Goal: Task Accomplishment & Management: Use online tool/utility

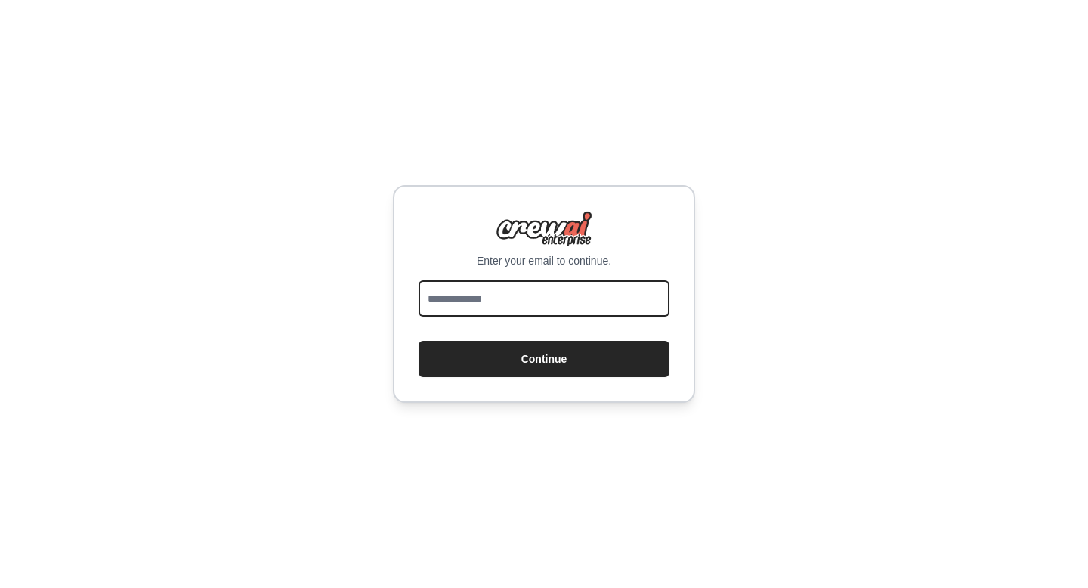
click at [566, 310] on input "email" at bounding box center [544, 298] width 251 height 36
type input "**********"
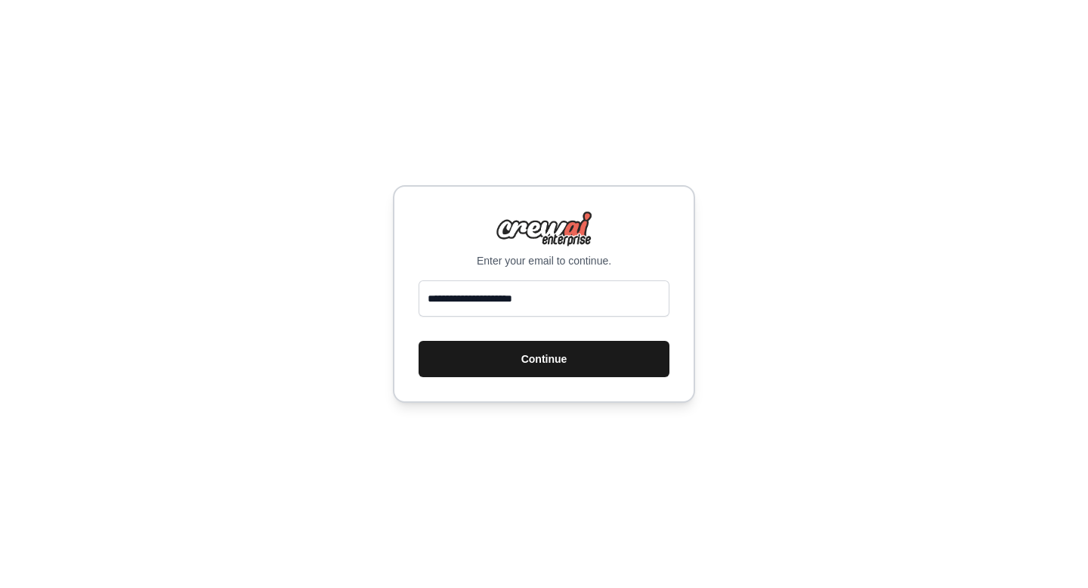
click at [558, 363] on button "Continue" at bounding box center [544, 359] width 251 height 36
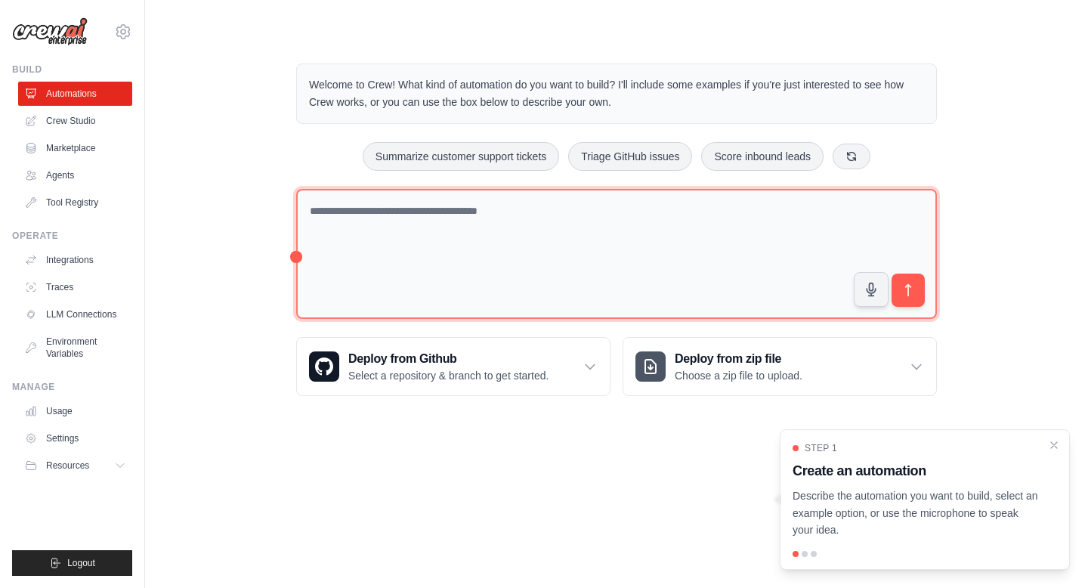
click at [479, 214] on textarea at bounding box center [616, 254] width 641 height 131
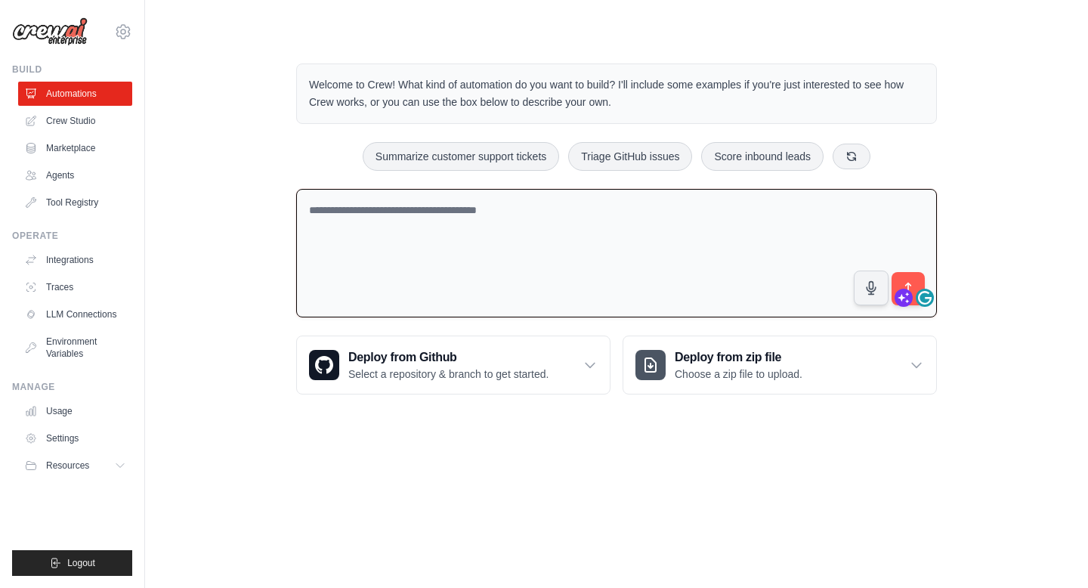
type textarea "*"
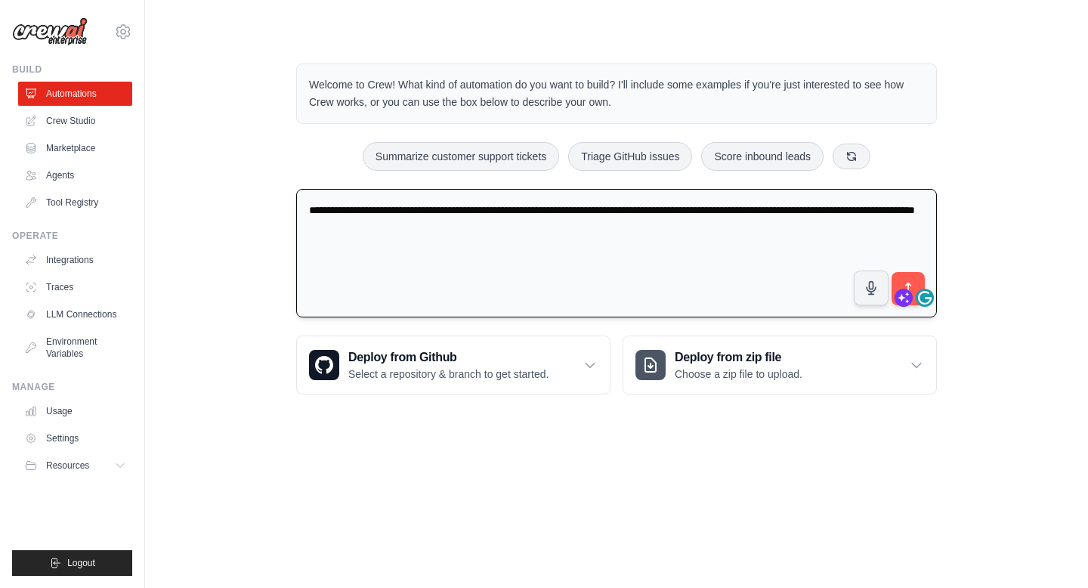
type textarea "**********"
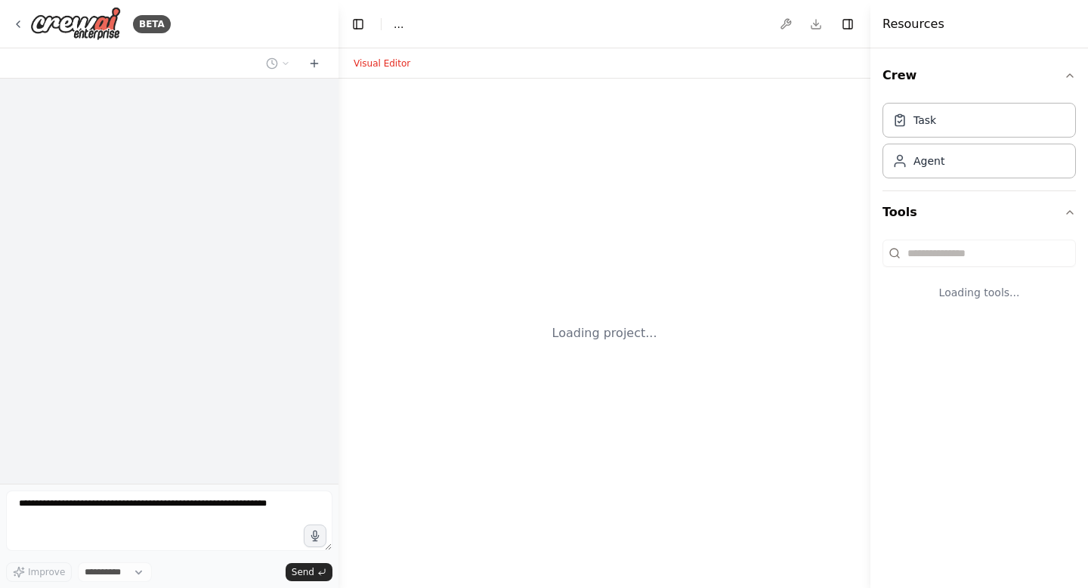
select select "****"
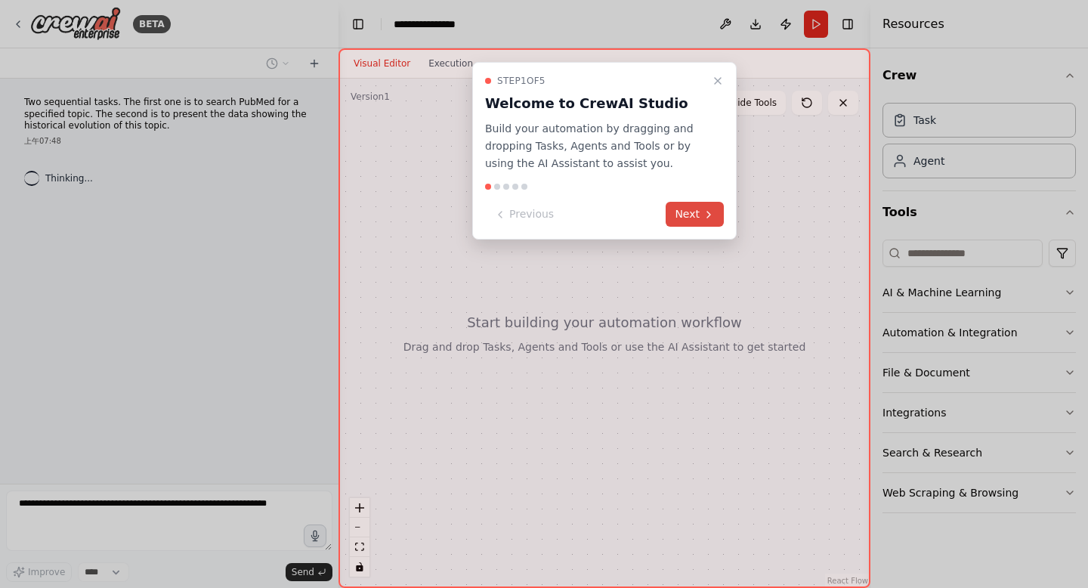
click at [703, 215] on icon at bounding box center [709, 215] width 12 height 12
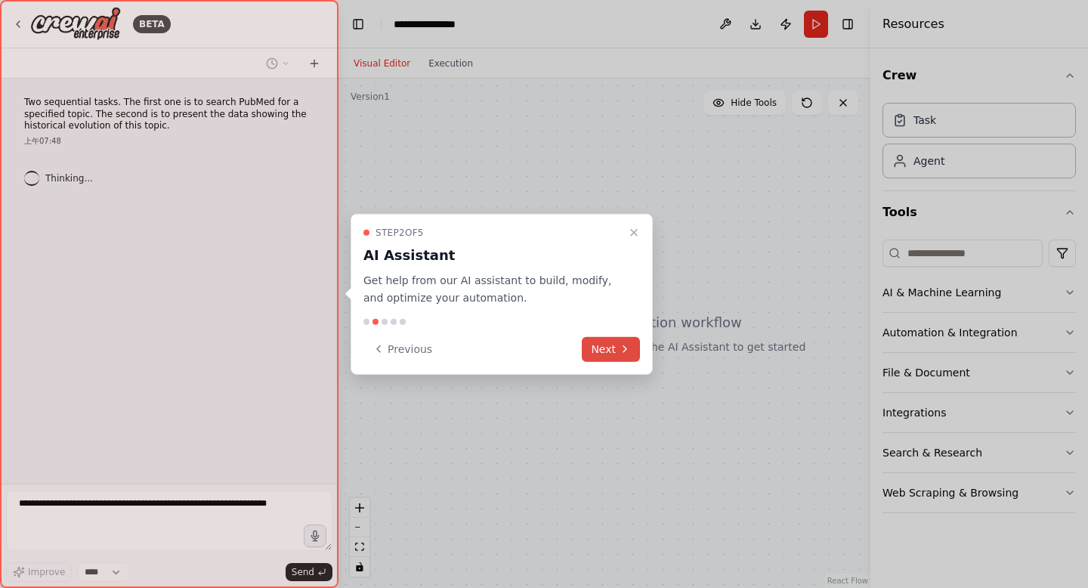
click at [625, 351] on icon at bounding box center [625, 349] width 12 height 12
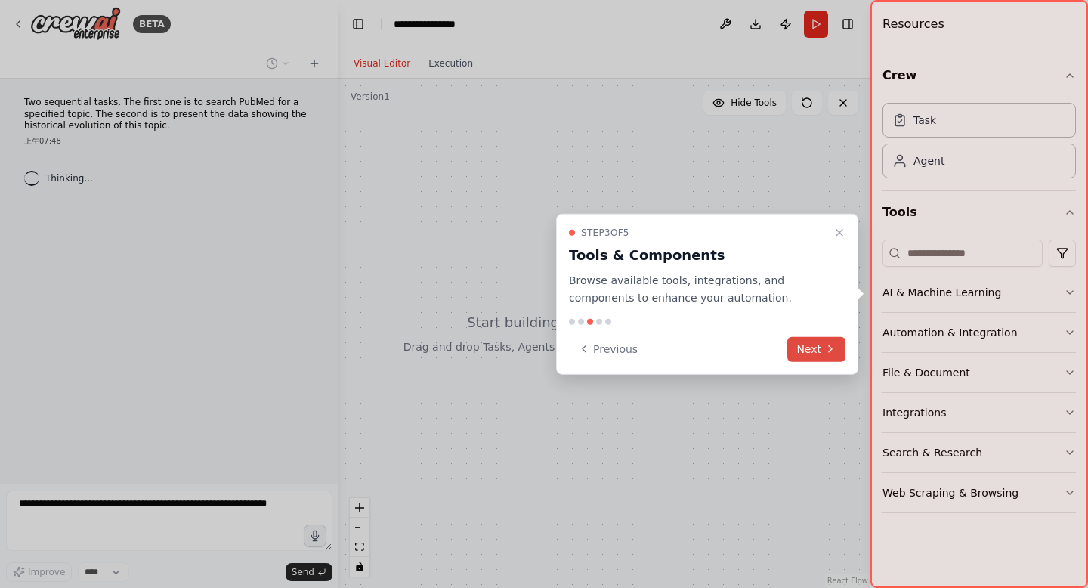
click at [814, 353] on button "Next" at bounding box center [816, 348] width 58 height 25
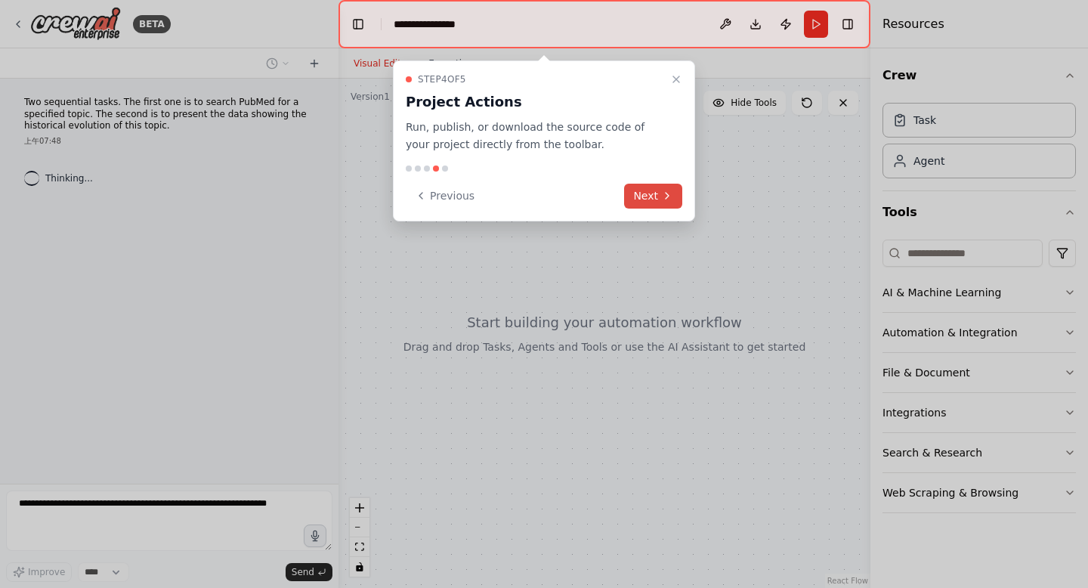
click at [645, 197] on button "Next" at bounding box center [653, 196] width 58 height 25
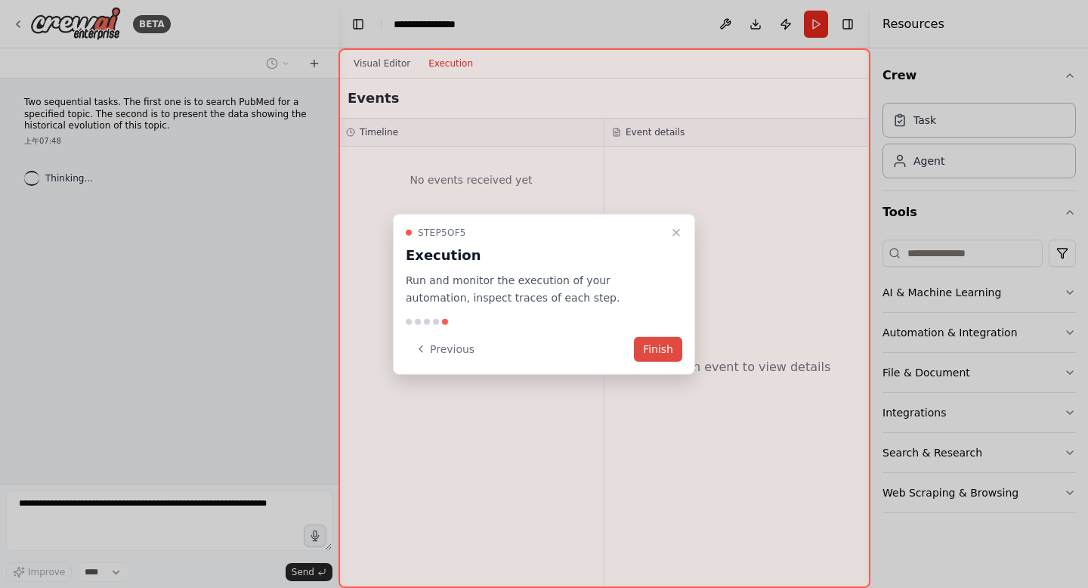
click at [672, 348] on button "Finish" at bounding box center [658, 348] width 48 height 25
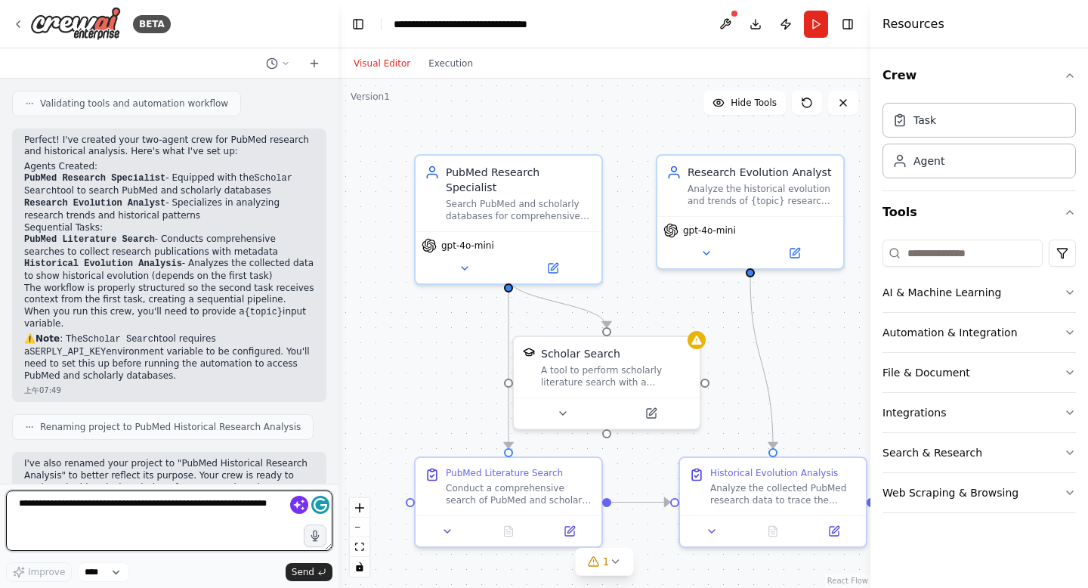
scroll to position [904, 0]
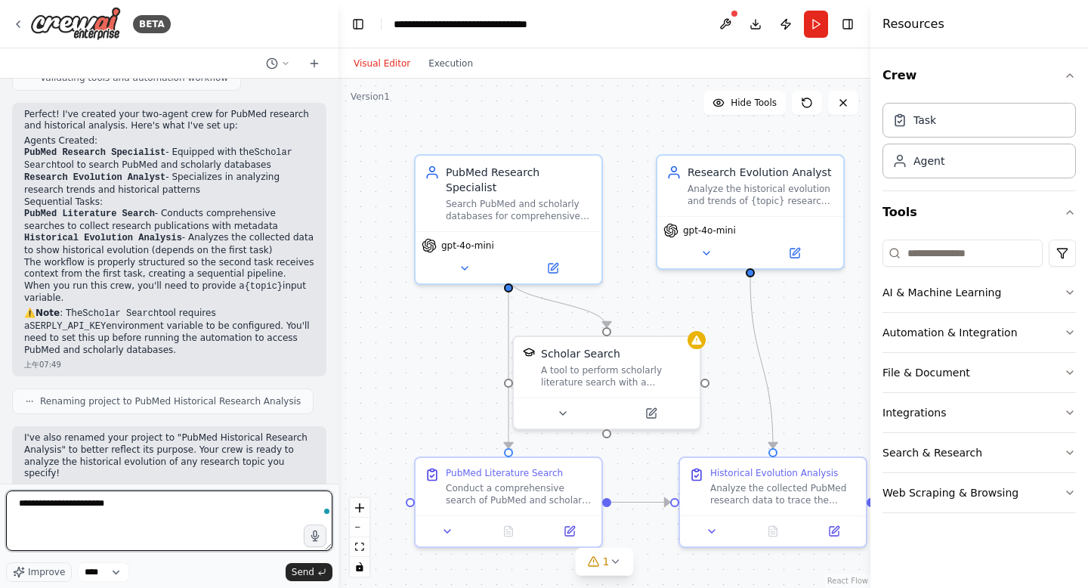
type textarea "**********"
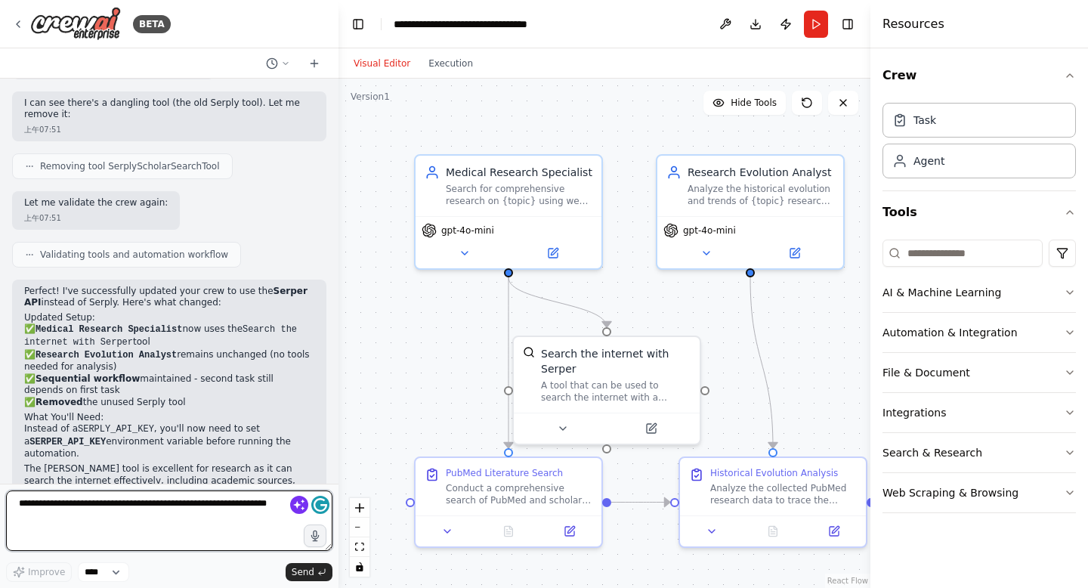
scroll to position [1931, 0]
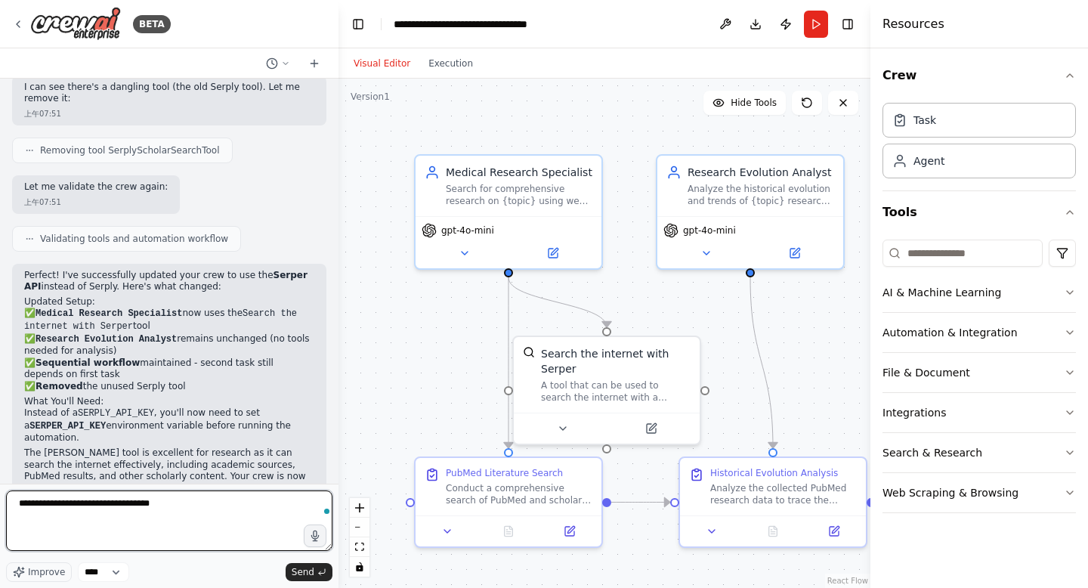
type textarea "**********"
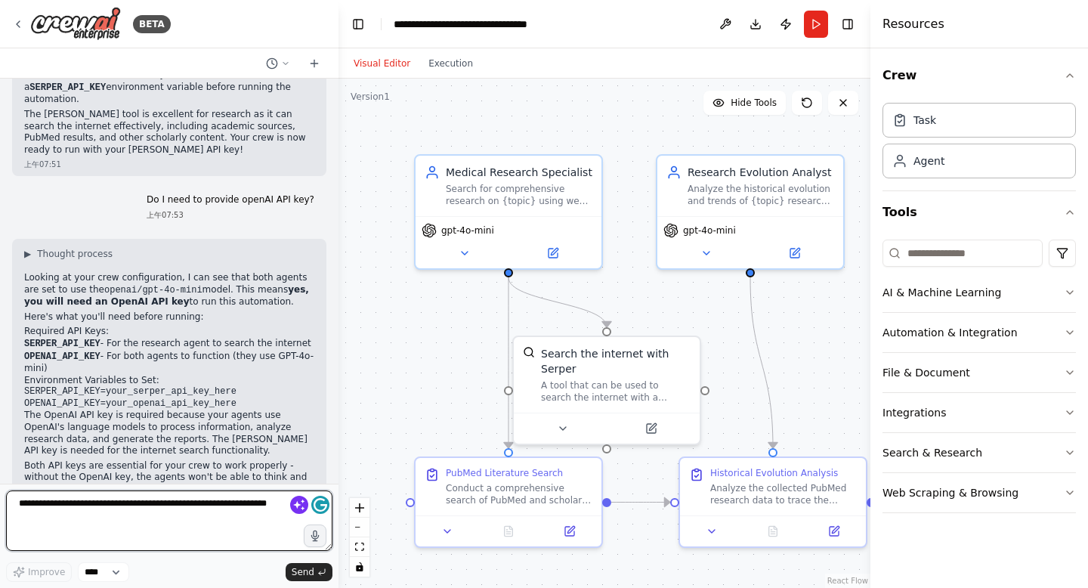
scroll to position [2282, 0]
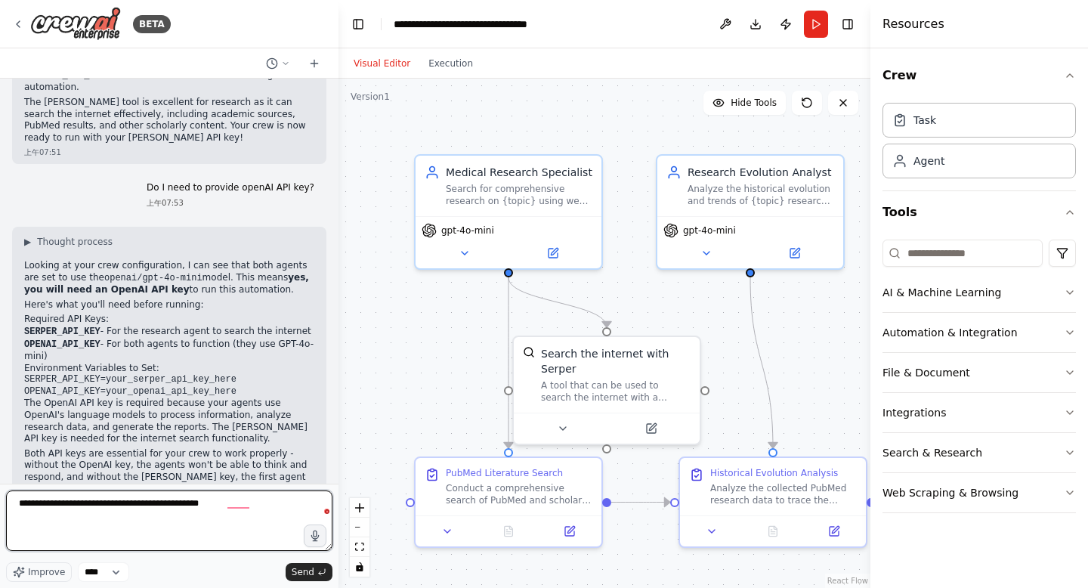
type textarea "**********"
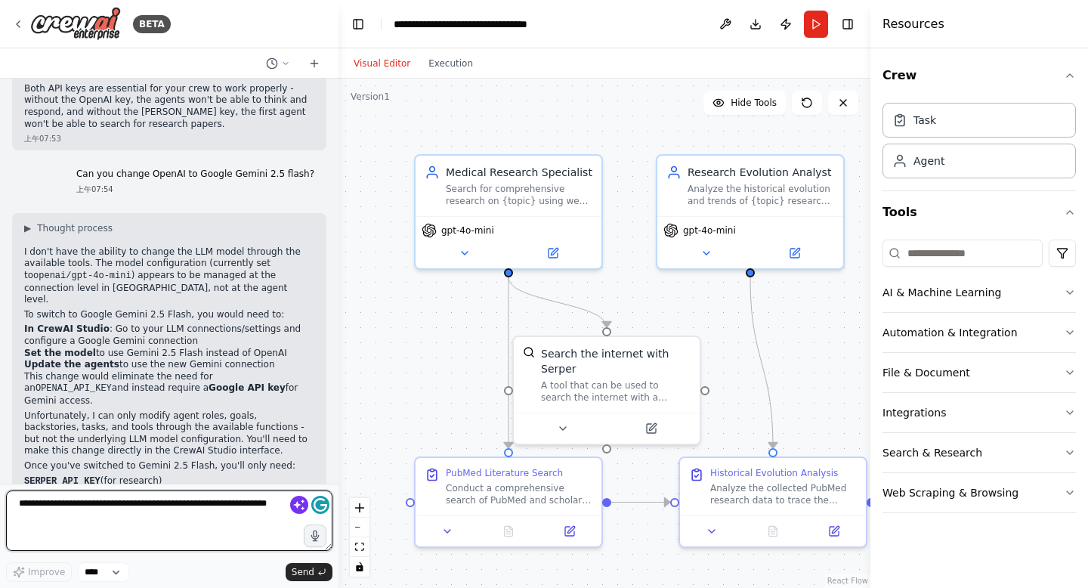
scroll to position [2659, 0]
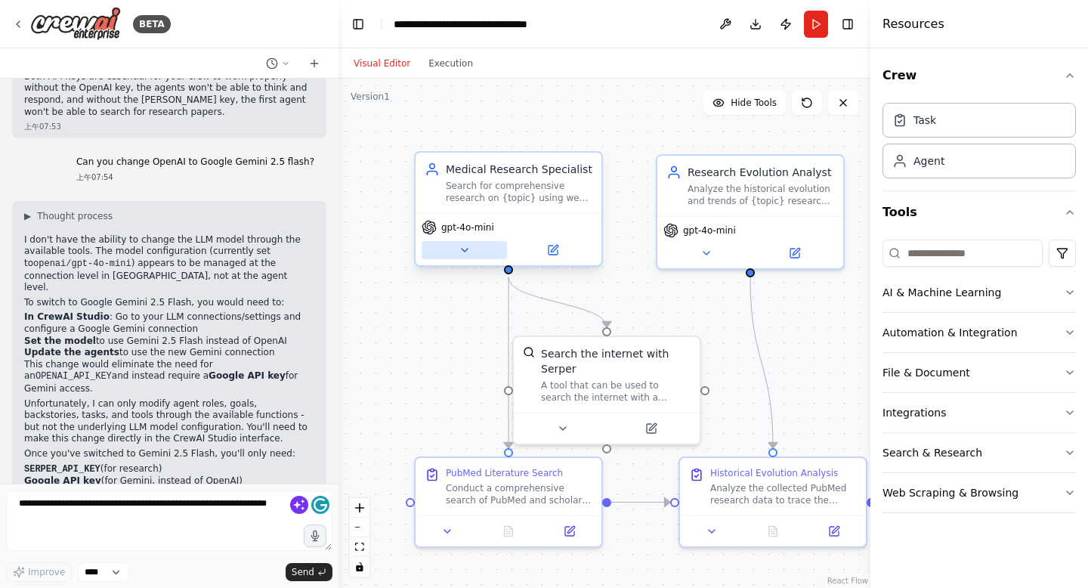
click at [469, 254] on icon at bounding box center [465, 250] width 12 height 12
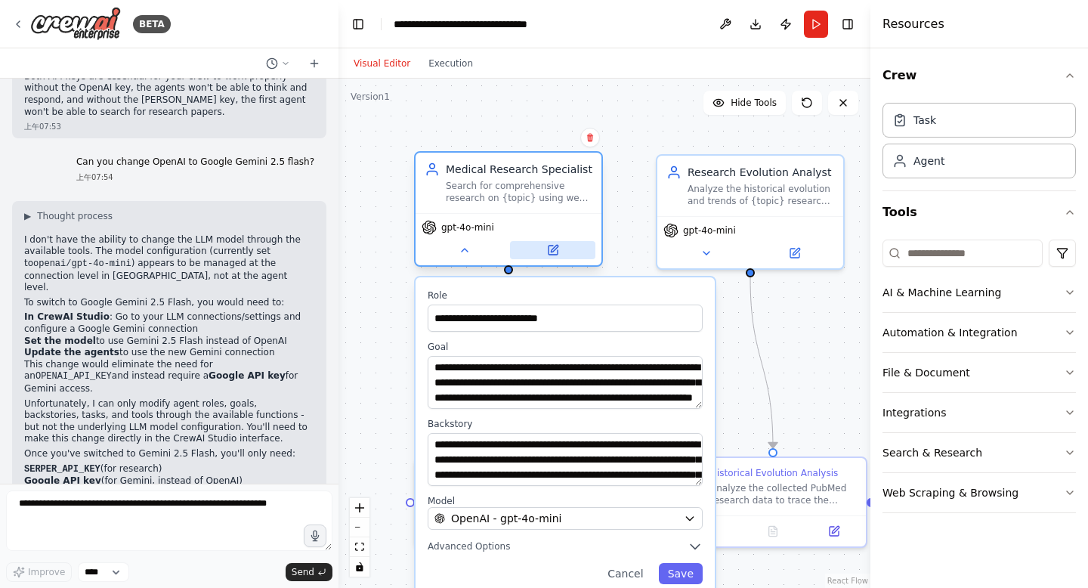
click at [555, 252] on icon at bounding box center [553, 250] width 9 height 9
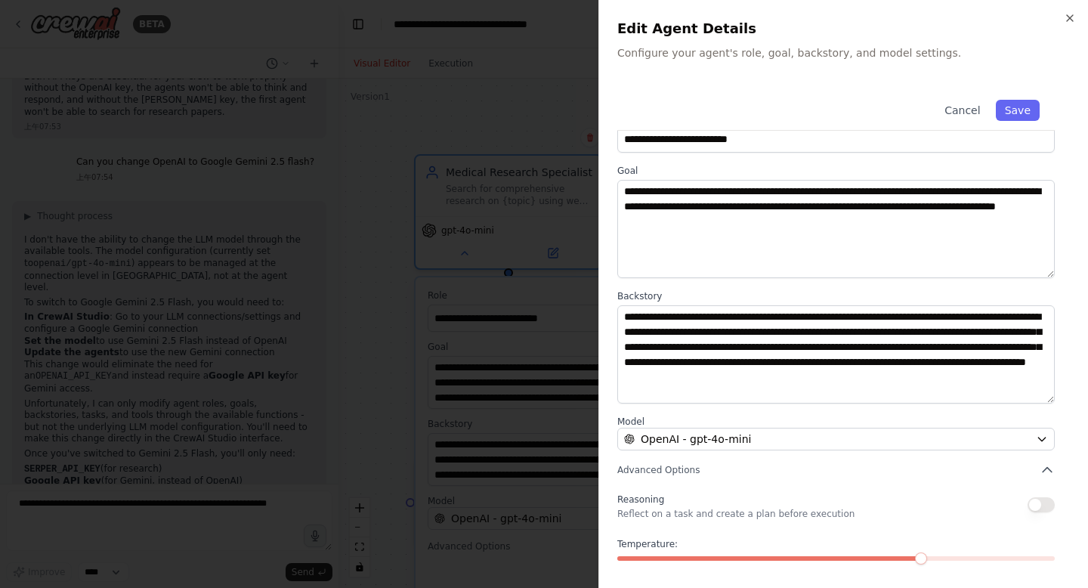
scroll to position [97, 0]
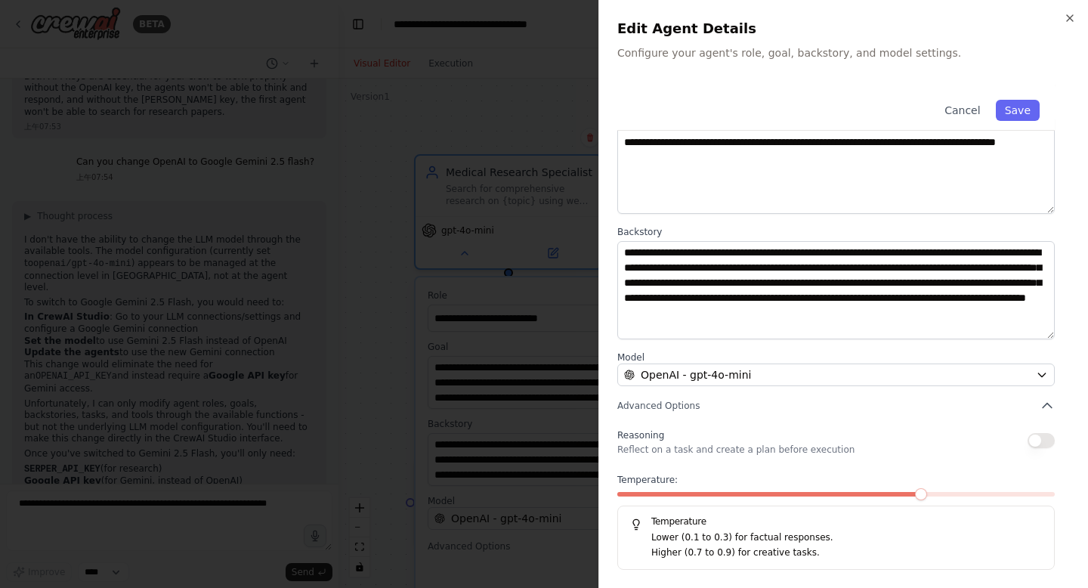
click at [927, 496] on span at bounding box center [921, 494] width 12 height 12
click at [927, 493] on span at bounding box center [921, 494] width 12 height 12
click at [1069, 19] on icon "button" at bounding box center [1070, 18] width 12 height 12
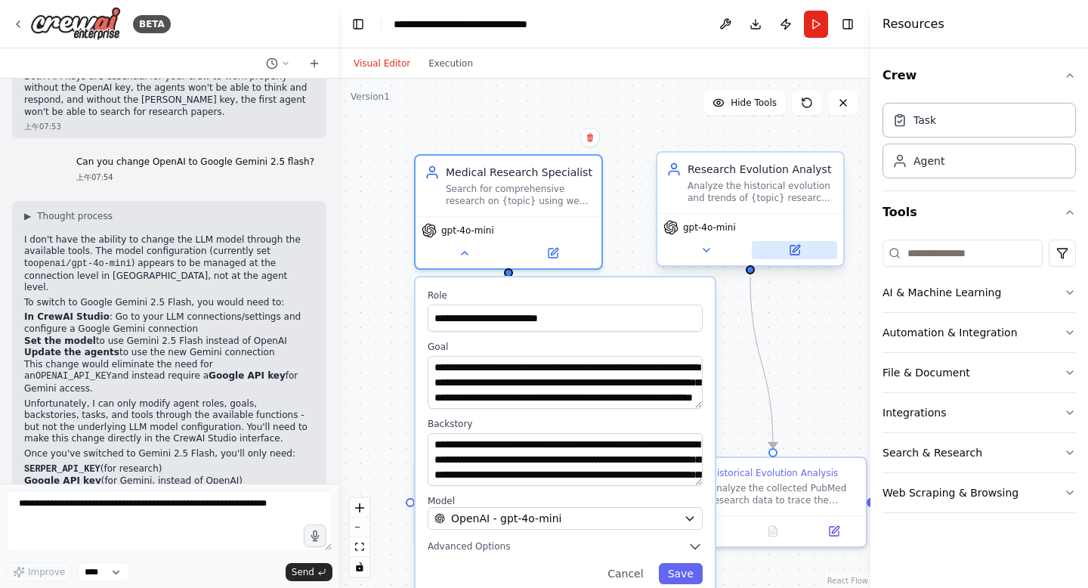
click at [797, 252] on icon at bounding box center [794, 250] width 9 height 9
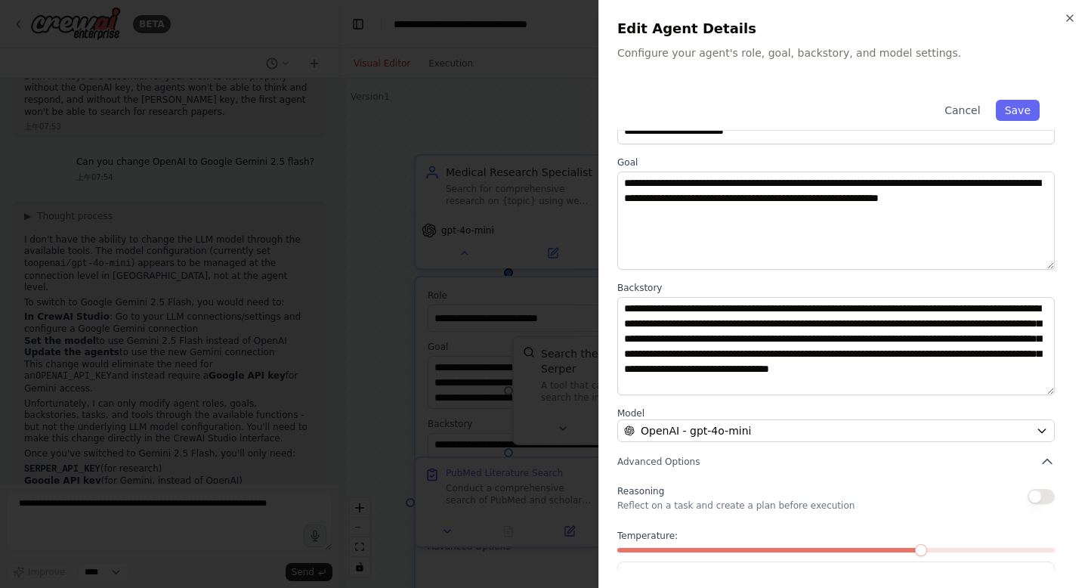
scroll to position [42, 0]
click at [1067, 17] on icon "button" at bounding box center [1070, 18] width 12 height 12
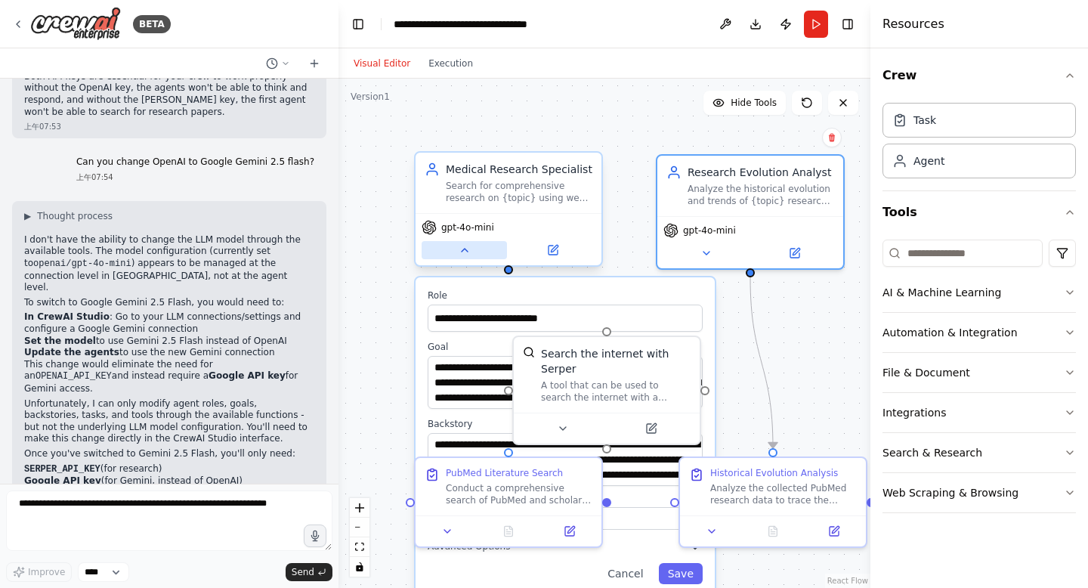
click at [462, 255] on icon at bounding box center [465, 250] width 12 height 12
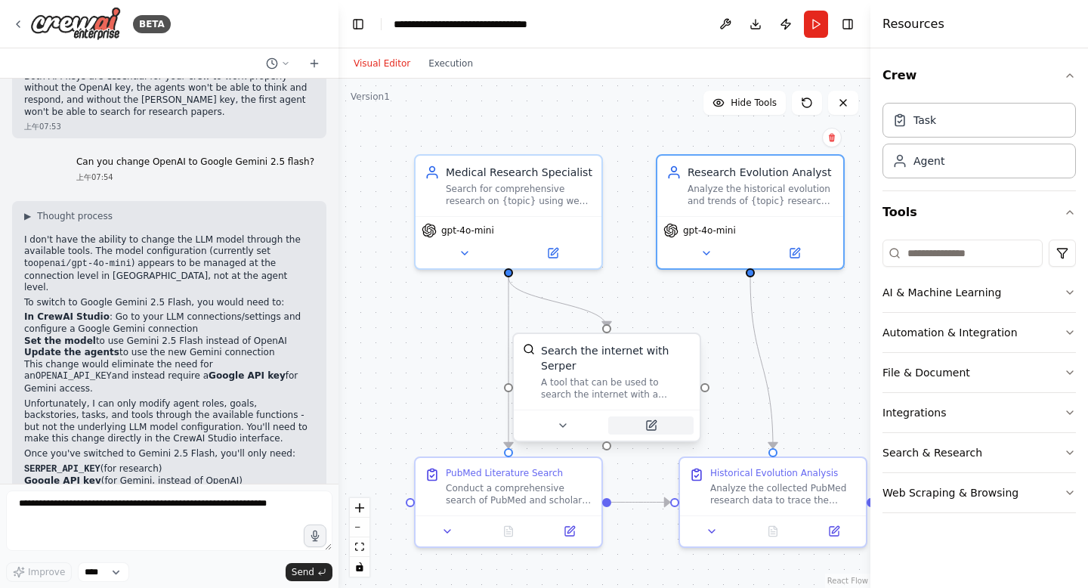
click at [645, 426] on icon at bounding box center [651, 425] width 12 height 12
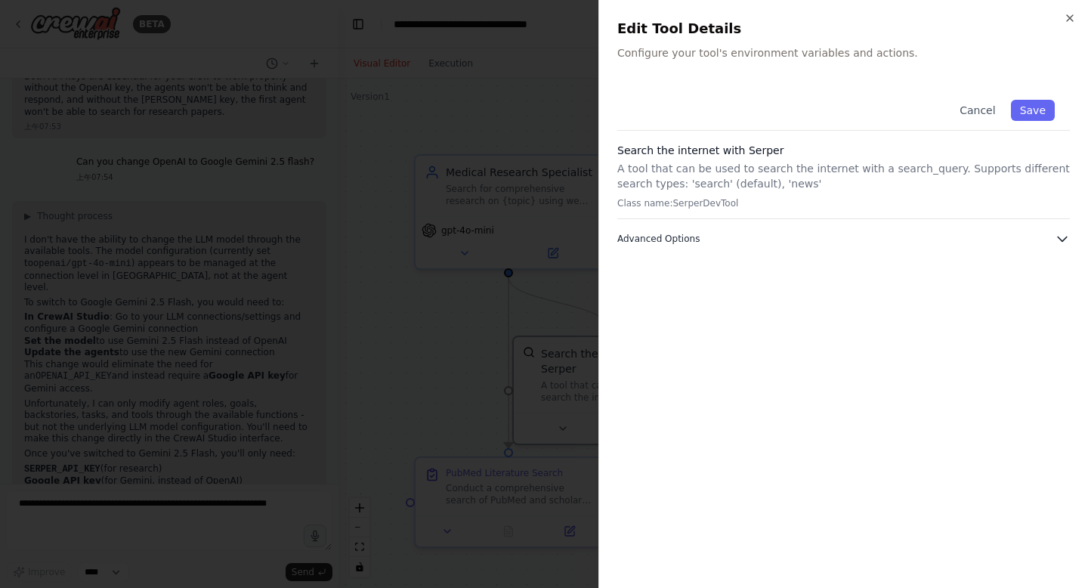
click at [1062, 238] on icon "button" at bounding box center [1062, 238] width 15 height 15
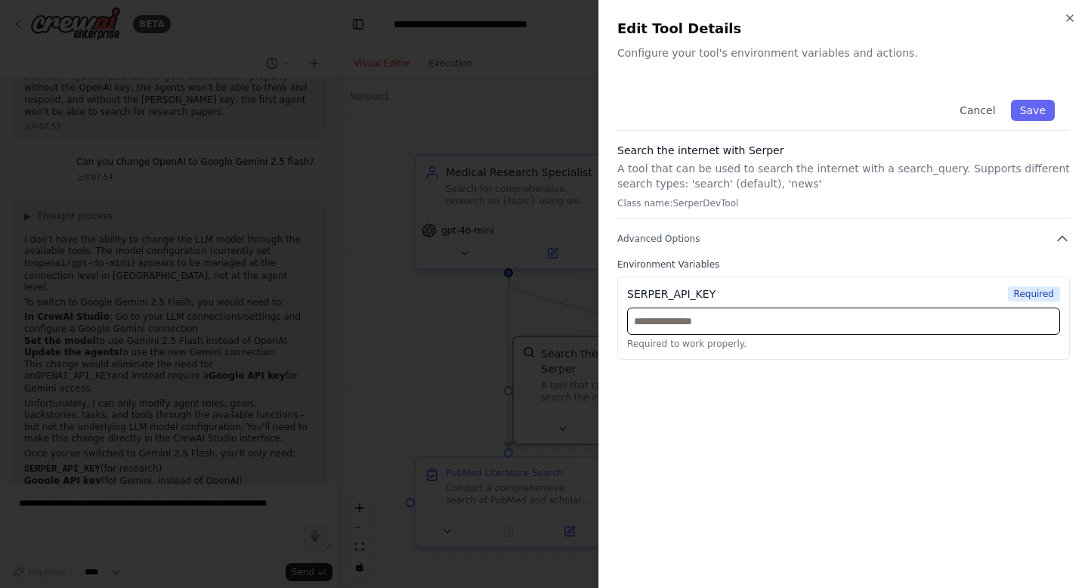
click at [818, 320] on input "text" at bounding box center [843, 321] width 433 height 27
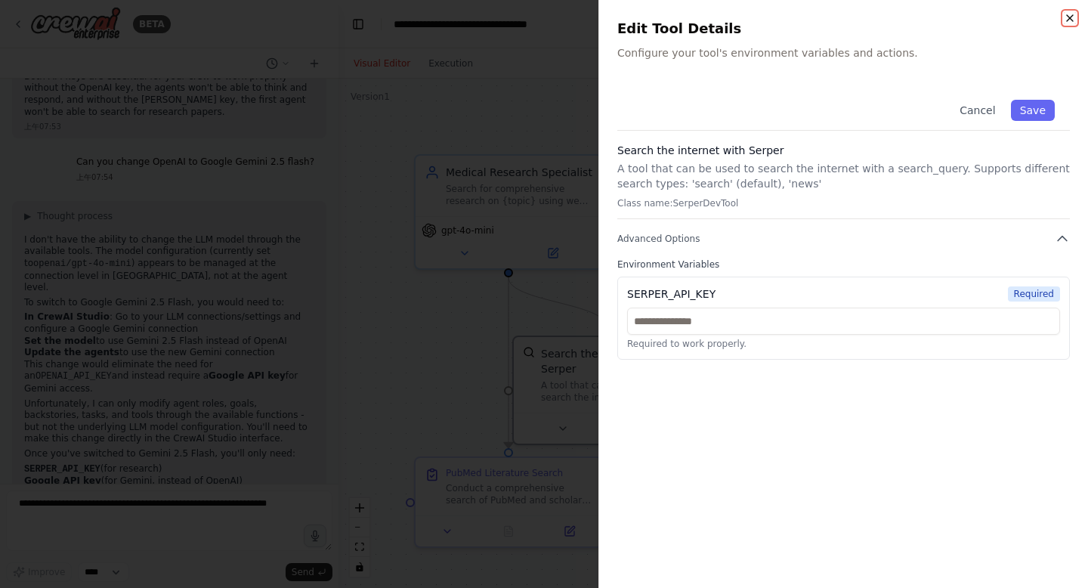
click at [1067, 15] on icon "button" at bounding box center [1070, 18] width 6 height 6
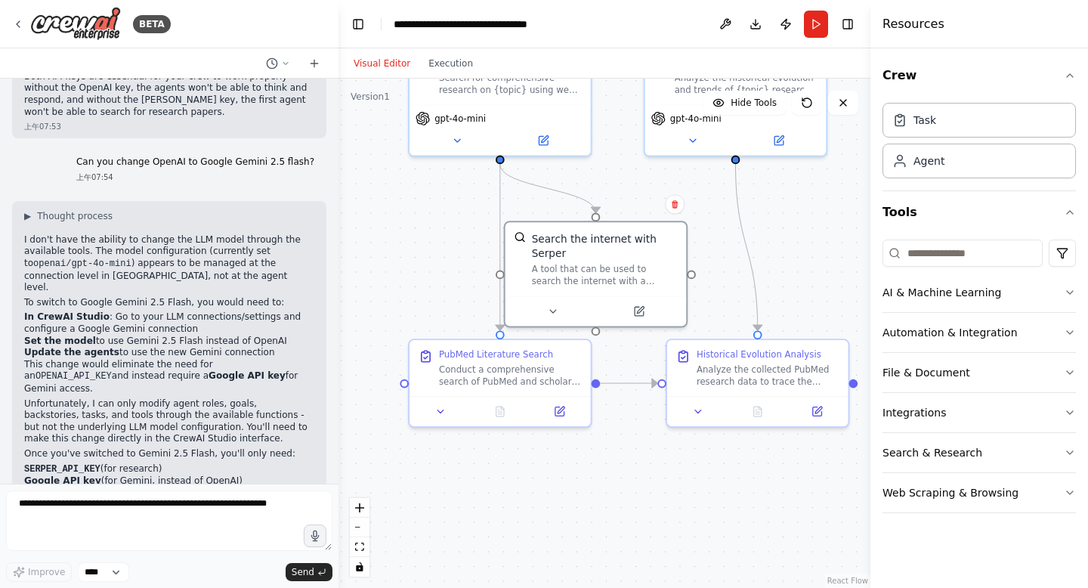
drag, startPoint x: 793, startPoint y: 406, endPoint x: 778, endPoint y: 291, distance: 115.7
click at [778, 291] on div ".deletable-edge-delete-btn { width: 20px; height: 20px; border: 0px solid #ffff…" at bounding box center [605, 333] width 532 height 509
click at [569, 412] on button at bounding box center [559, 408] width 51 height 17
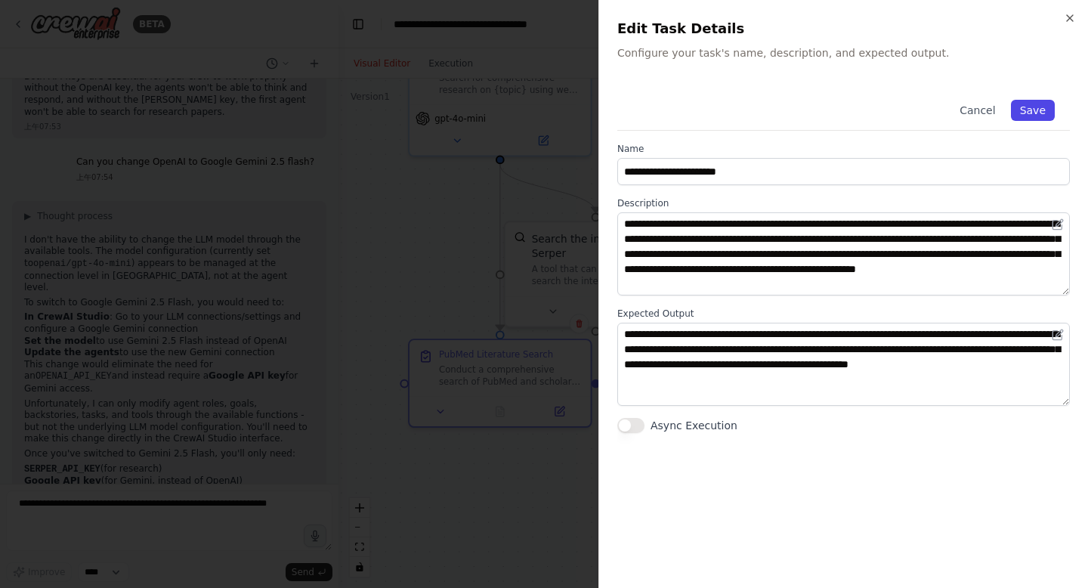
click at [1040, 107] on button "Save" at bounding box center [1033, 110] width 44 height 21
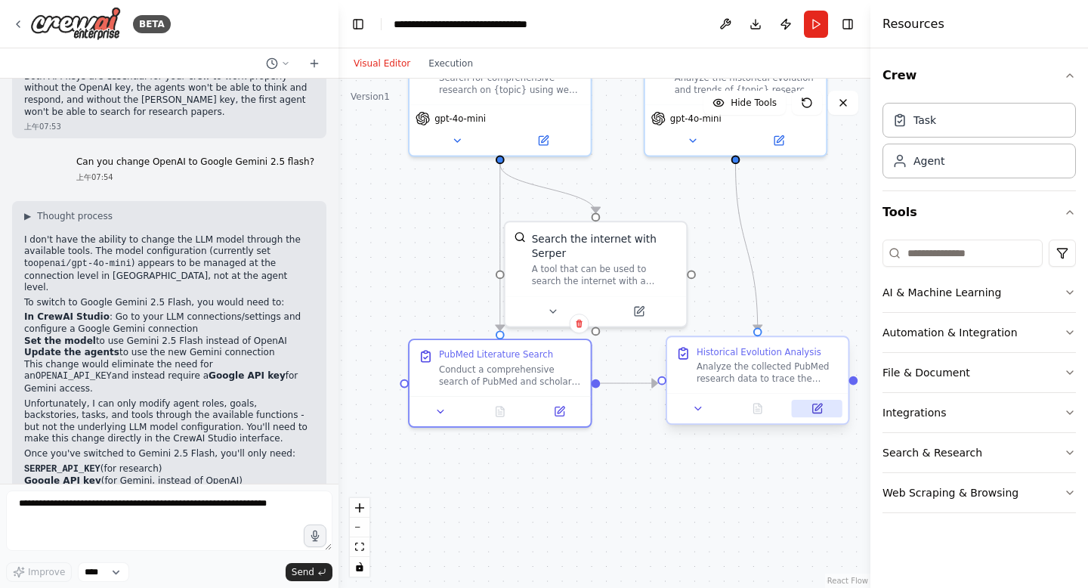
click at [820, 411] on icon at bounding box center [816, 408] width 9 height 9
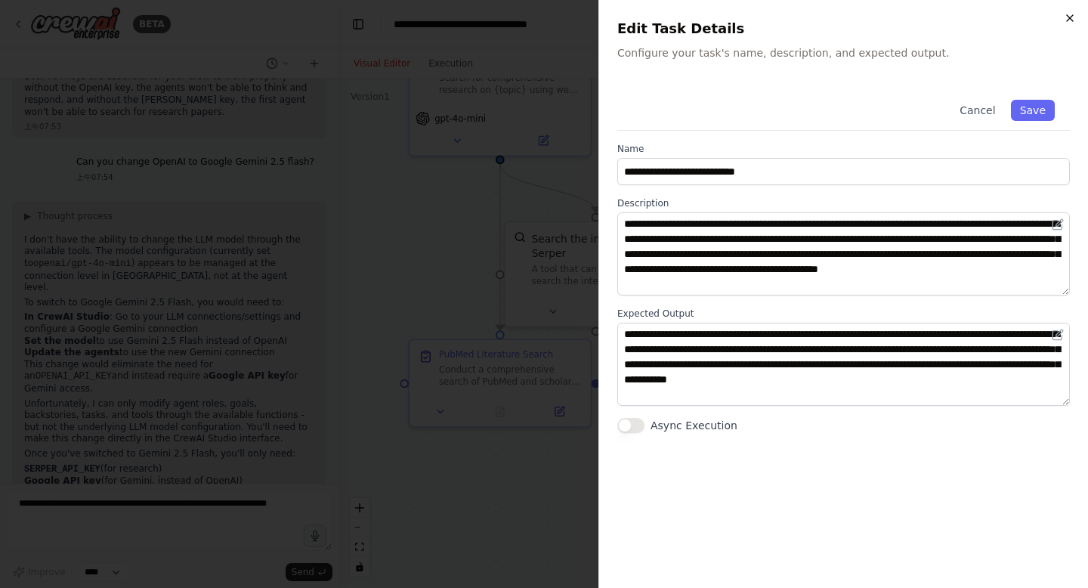
click at [1071, 16] on icon "button" at bounding box center [1070, 18] width 12 height 12
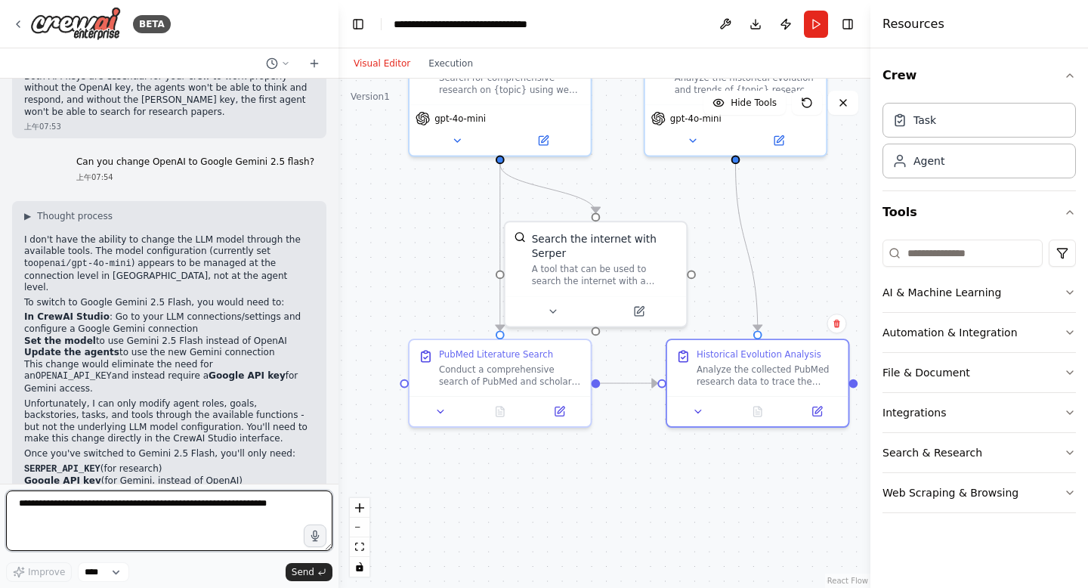
click at [260, 505] on textarea at bounding box center [169, 520] width 326 height 60
type textarea "**********"
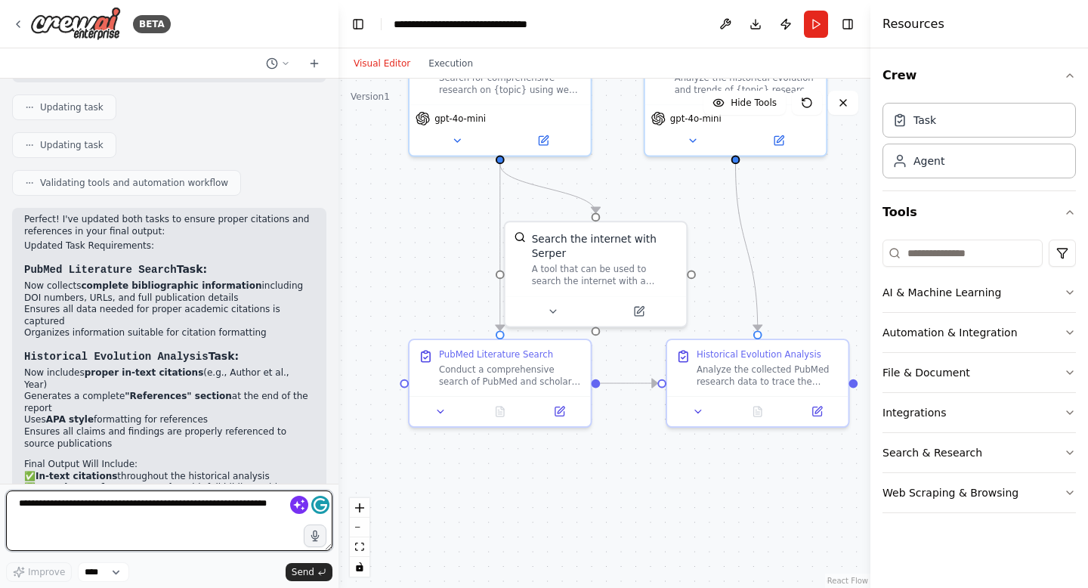
scroll to position [3280, 0]
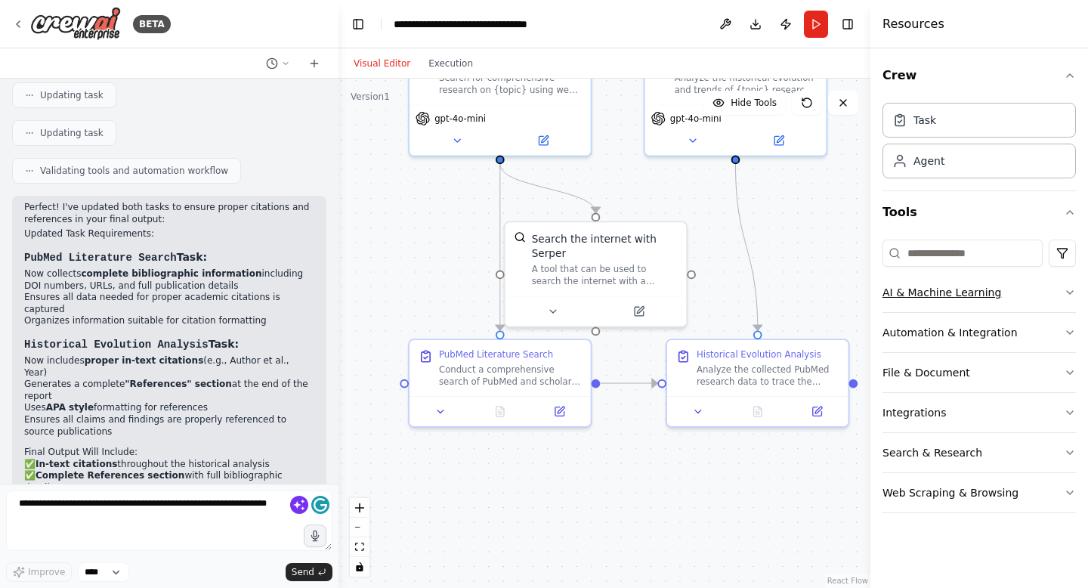
click at [1070, 294] on icon "button" at bounding box center [1070, 292] width 12 height 12
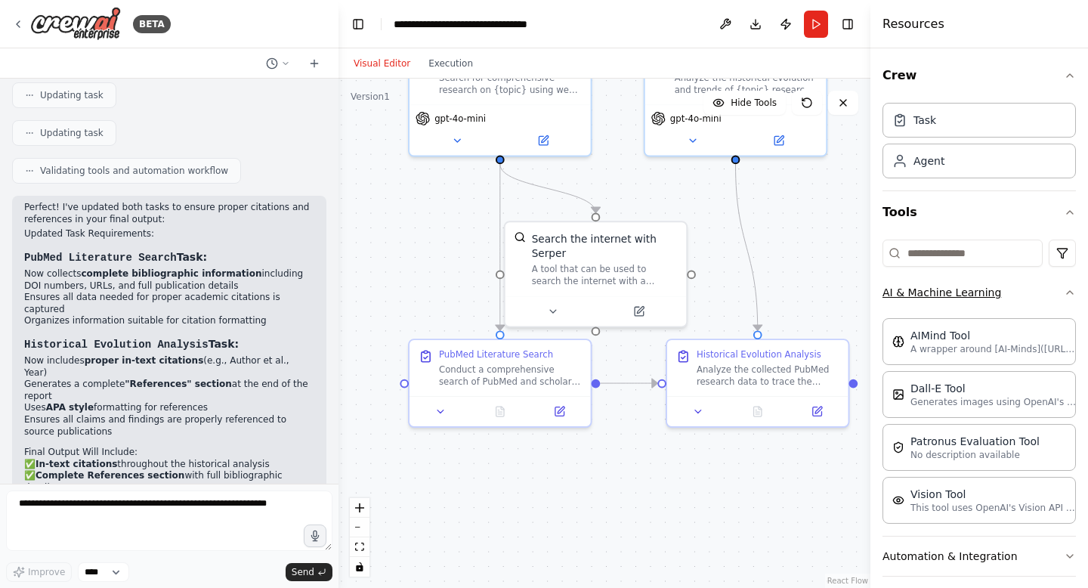
click at [1070, 294] on icon "button" at bounding box center [1070, 292] width 12 height 12
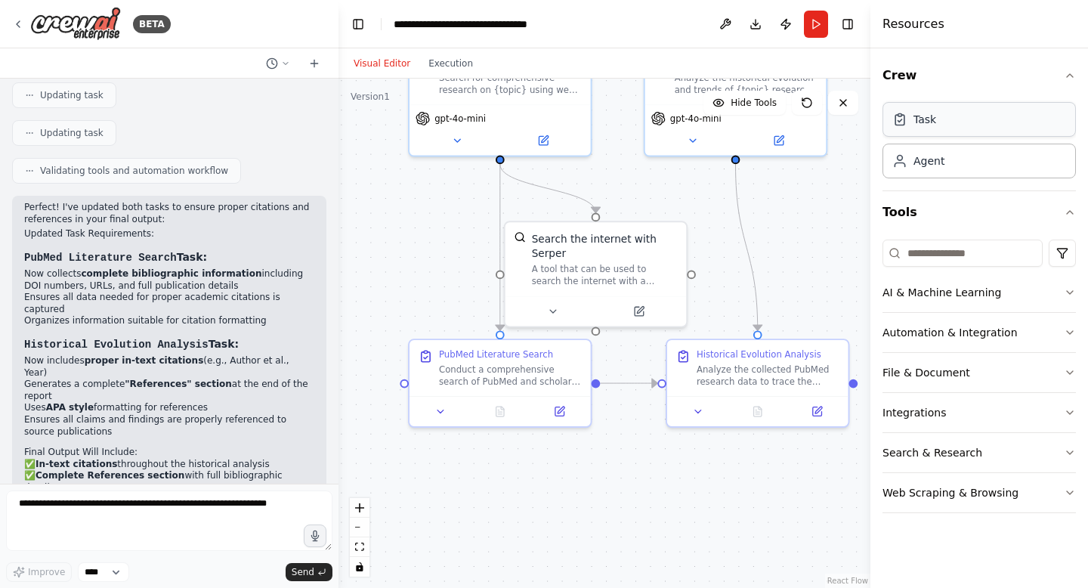
click at [938, 127] on div "Task" at bounding box center [979, 119] width 193 height 35
click at [778, 142] on icon at bounding box center [778, 137] width 9 height 9
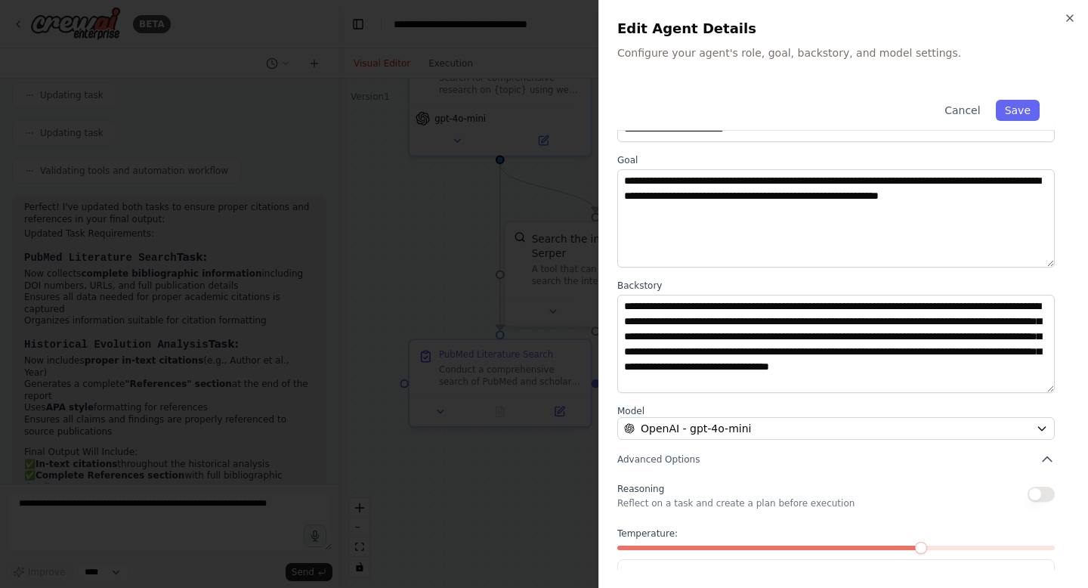
scroll to position [97, 0]
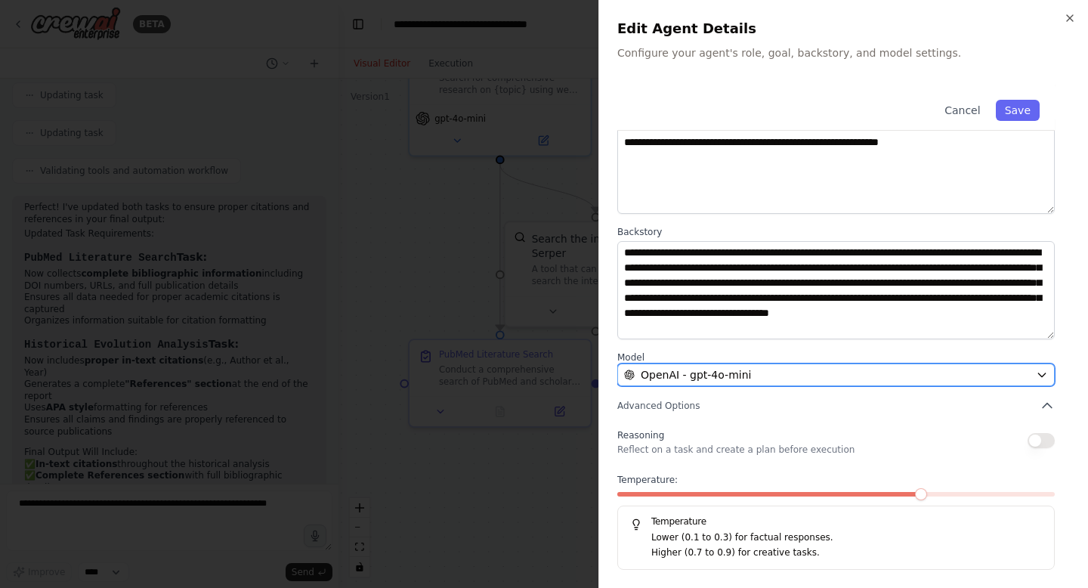
click at [1037, 372] on icon "button" at bounding box center [1042, 375] width 12 height 12
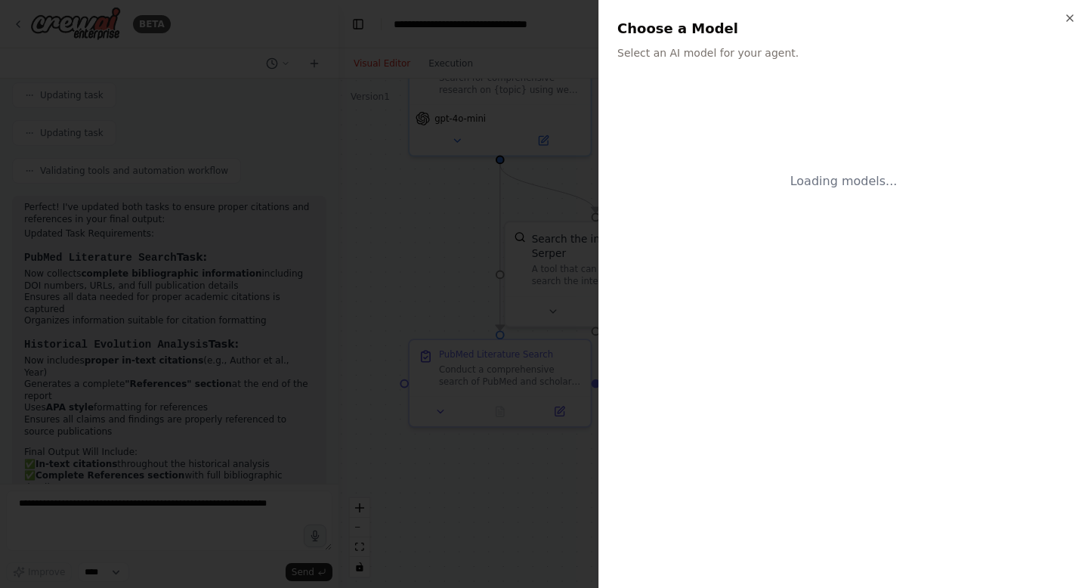
scroll to position [0, 0]
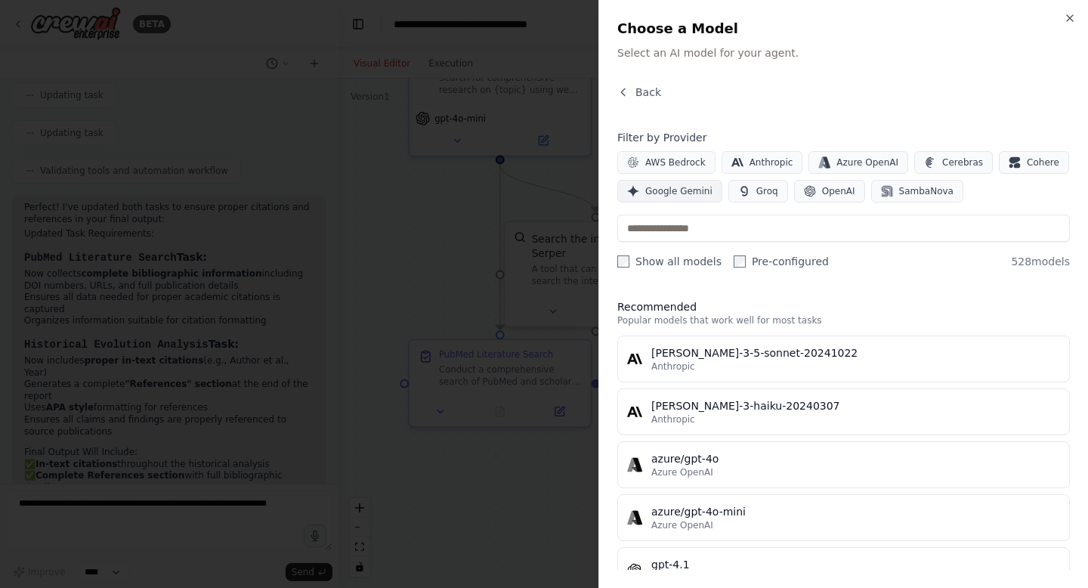
click at [688, 196] on span "Google Gemini" at bounding box center [678, 191] width 67 height 12
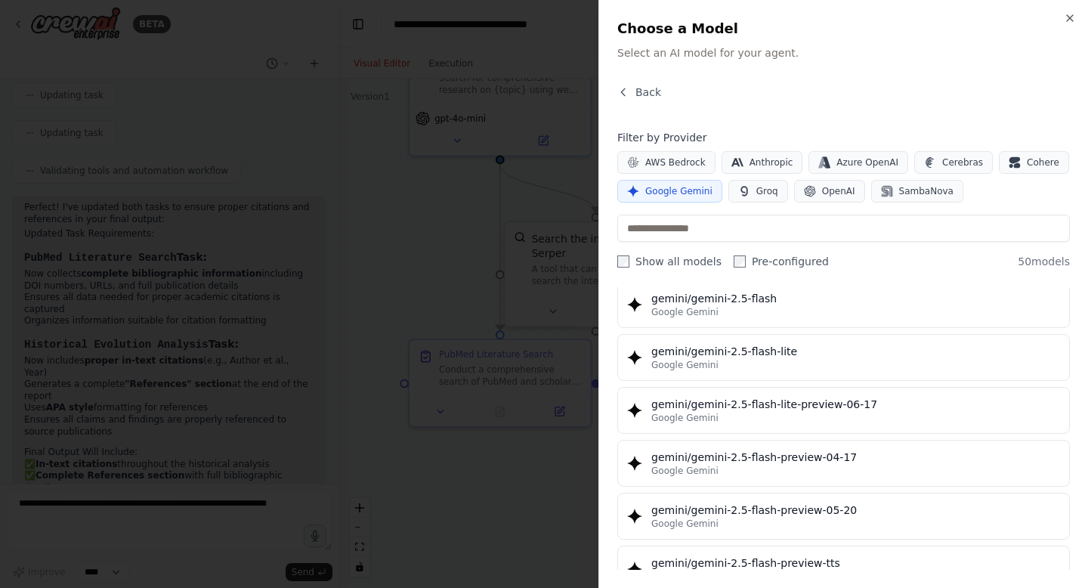
scroll to position [1303, 0]
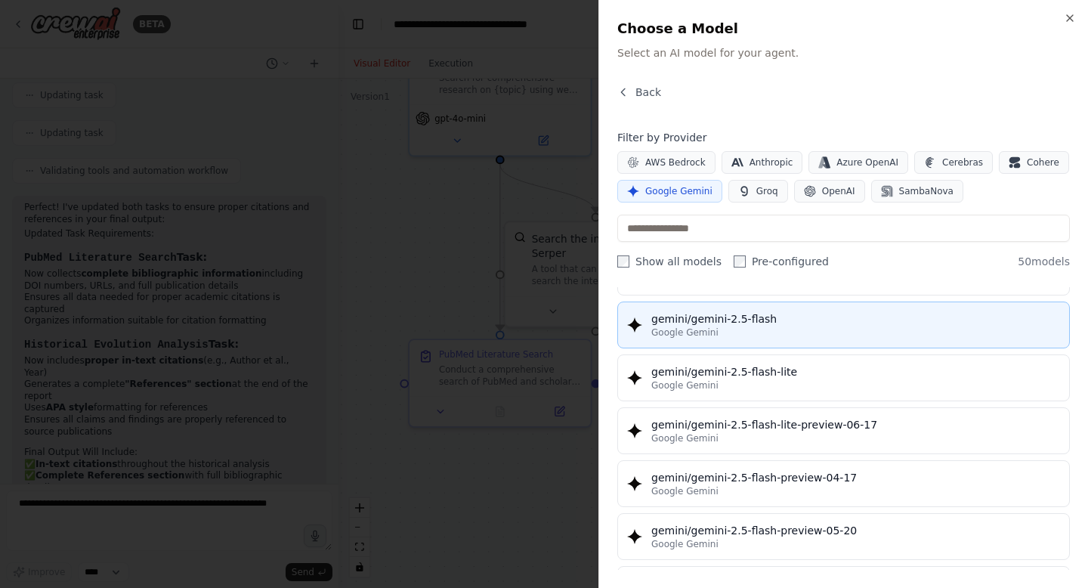
click at [804, 332] on div "Google Gemini" at bounding box center [855, 332] width 409 height 12
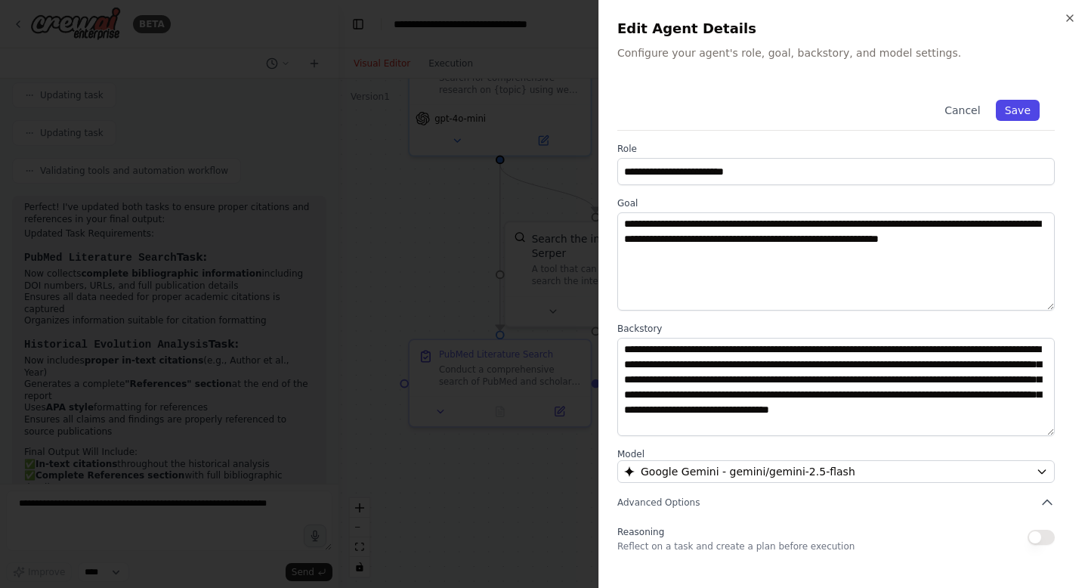
click at [1027, 112] on button "Save" at bounding box center [1018, 110] width 44 height 21
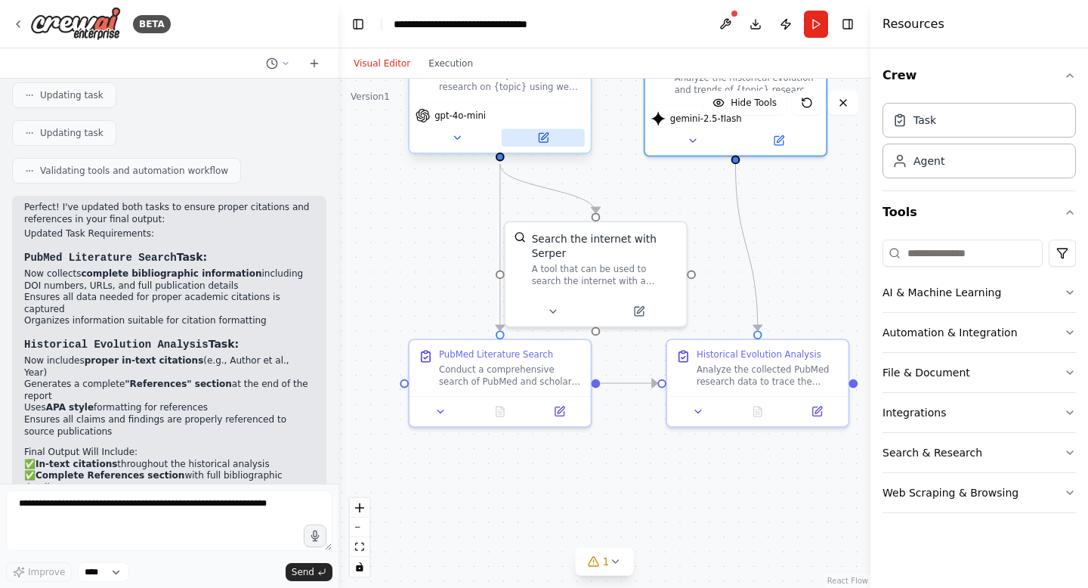
click at [540, 142] on icon at bounding box center [543, 137] width 9 height 9
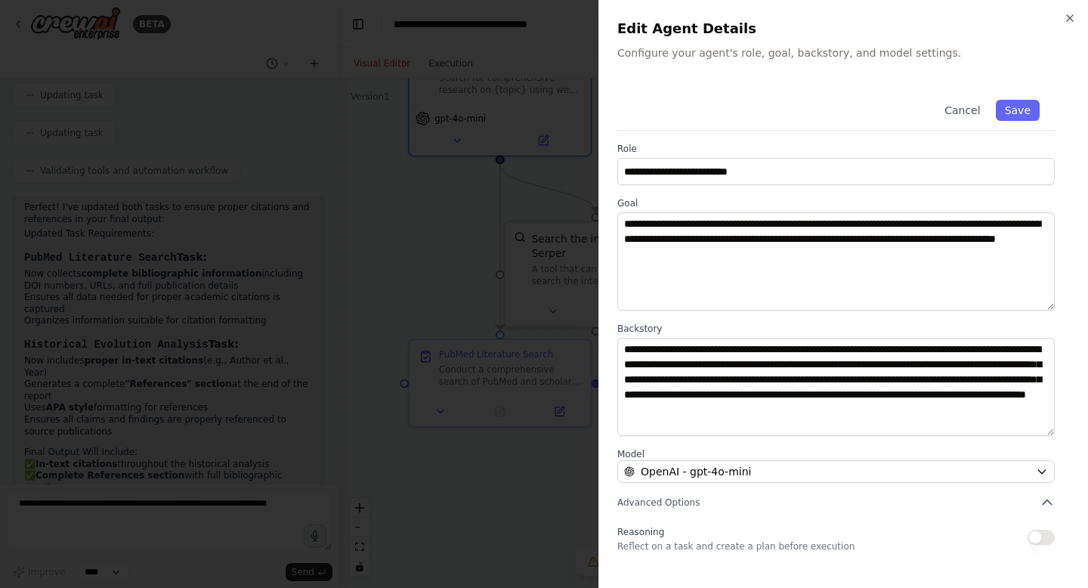
scroll to position [97, 0]
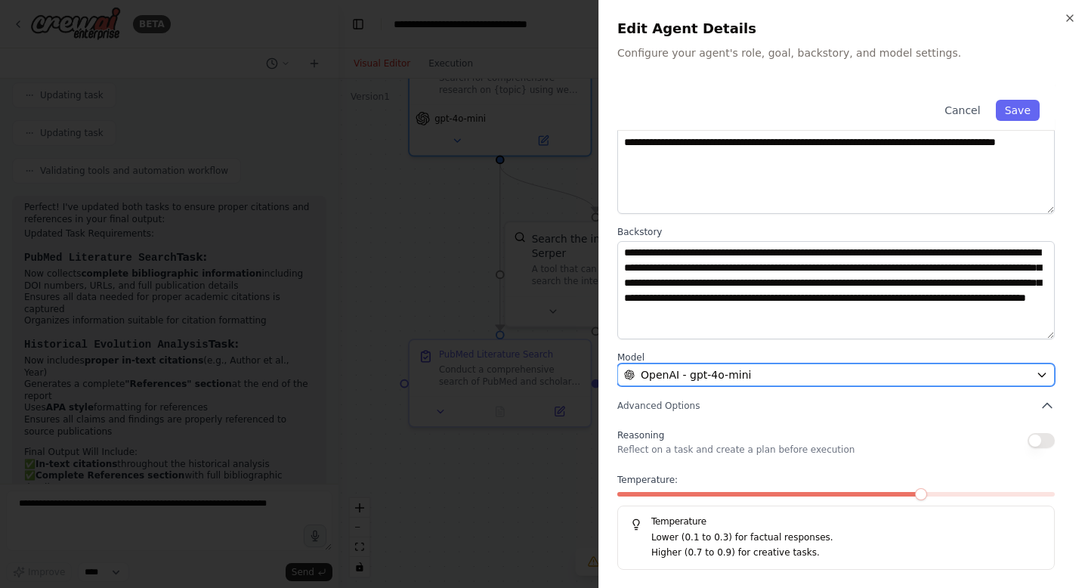
click at [1043, 375] on icon "button" at bounding box center [1041, 375] width 7 height 4
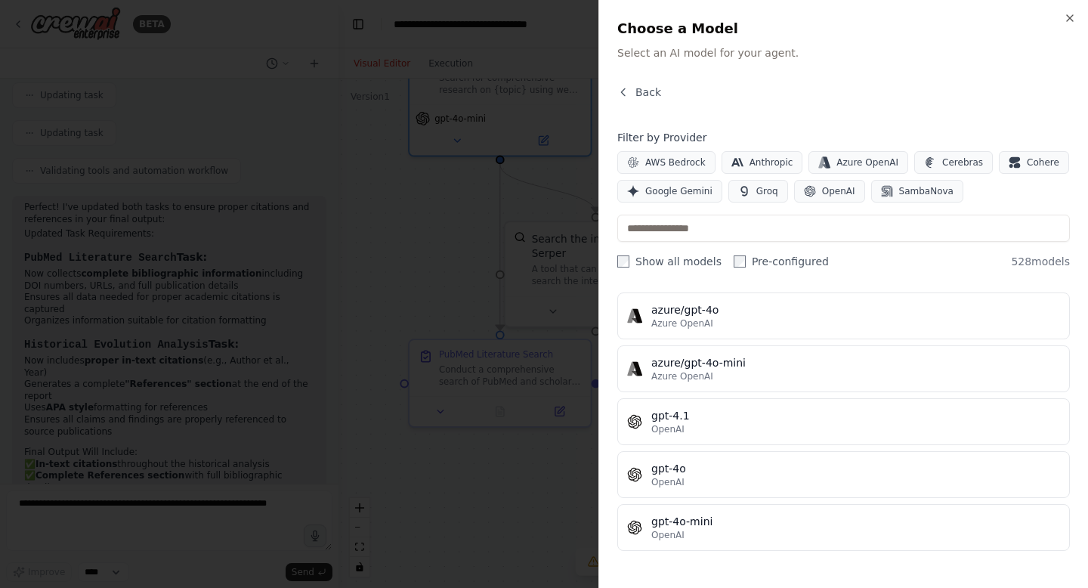
scroll to position [0, 0]
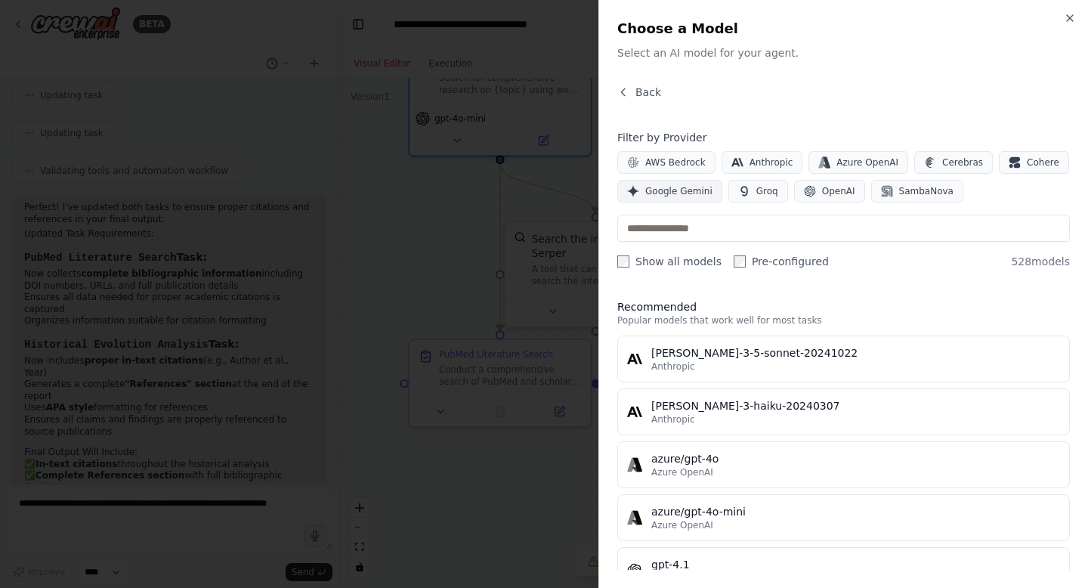
click at [703, 192] on span "Google Gemini" at bounding box center [678, 191] width 67 height 12
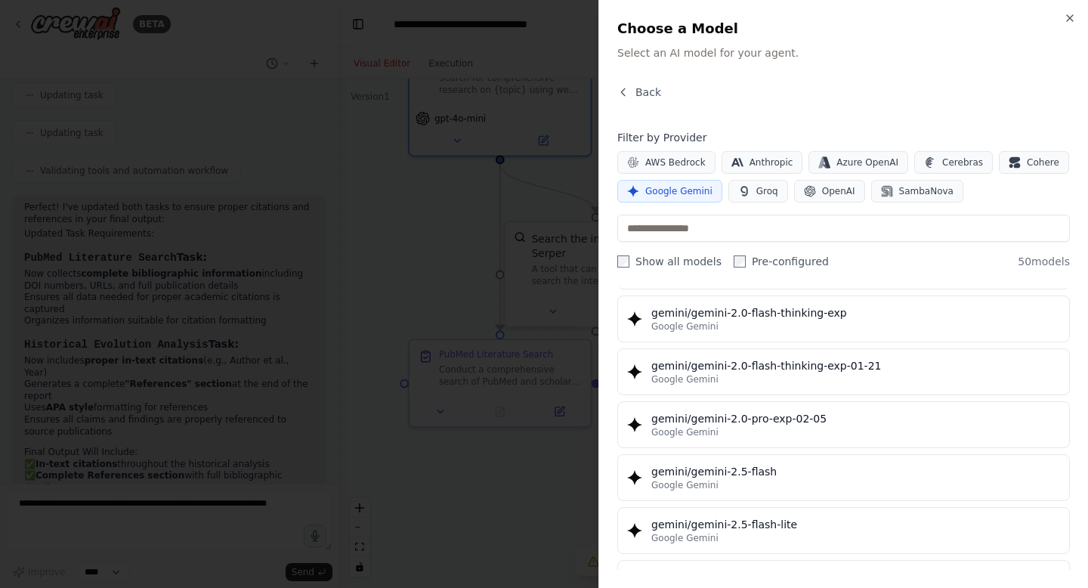
scroll to position [1217, 0]
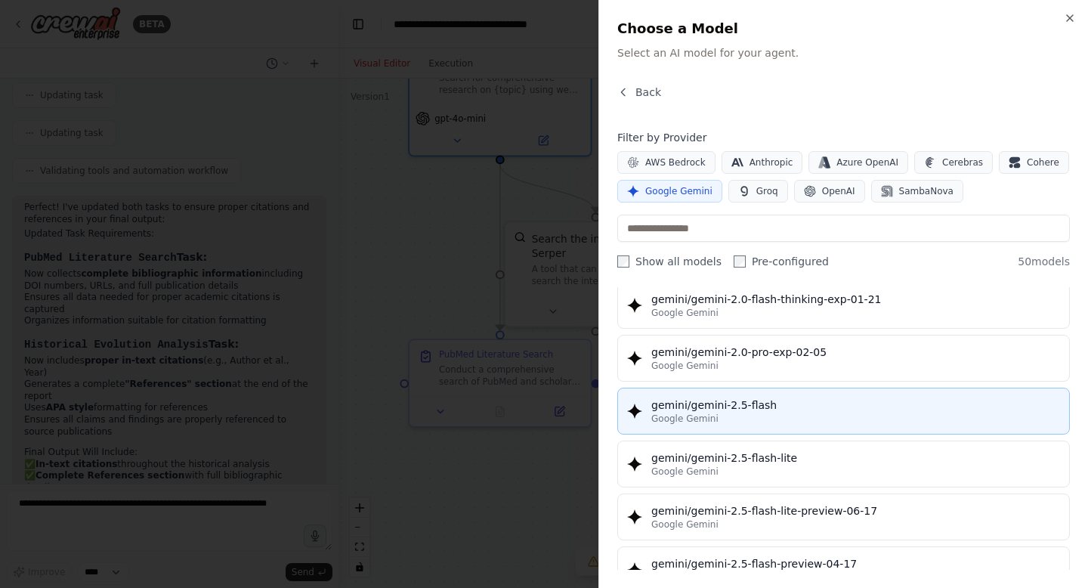
click at [824, 422] on div "Google Gemini" at bounding box center [855, 419] width 409 height 12
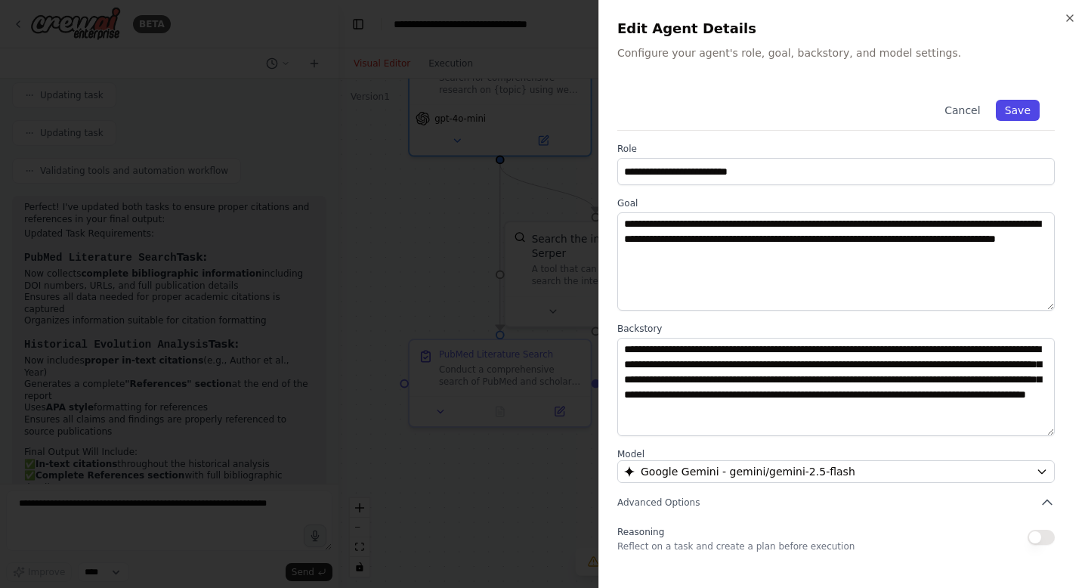
click at [1025, 110] on button "Save" at bounding box center [1018, 110] width 44 height 21
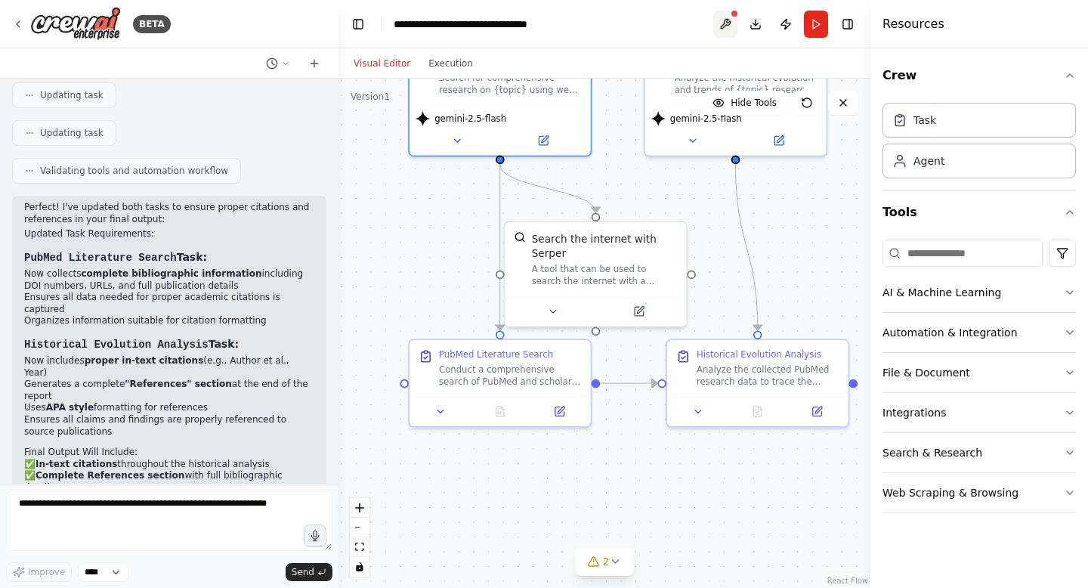
click at [725, 26] on button at bounding box center [725, 24] width 24 height 27
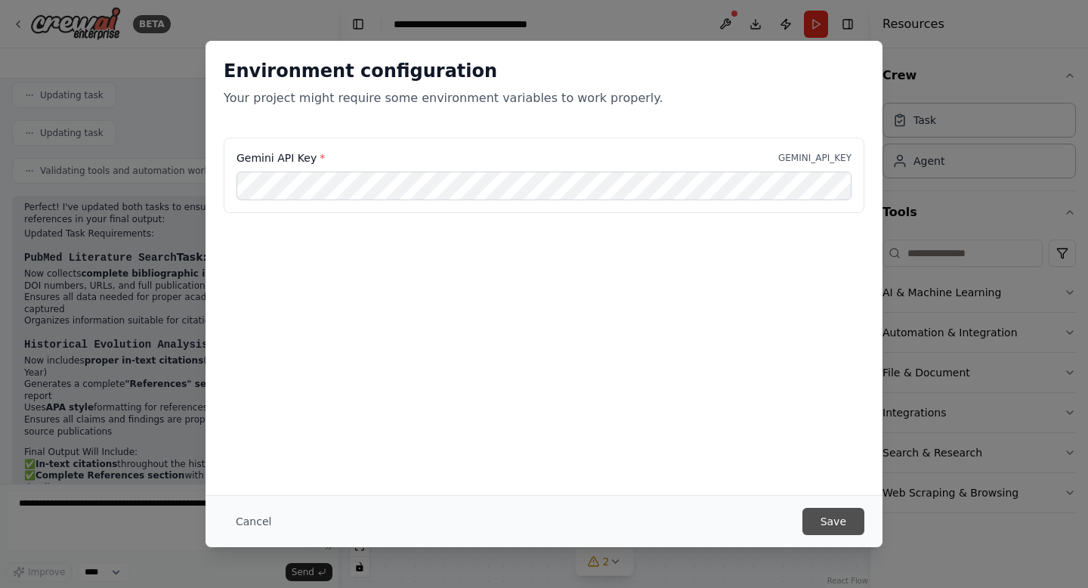
click at [836, 518] on button "Save" at bounding box center [833, 521] width 62 height 27
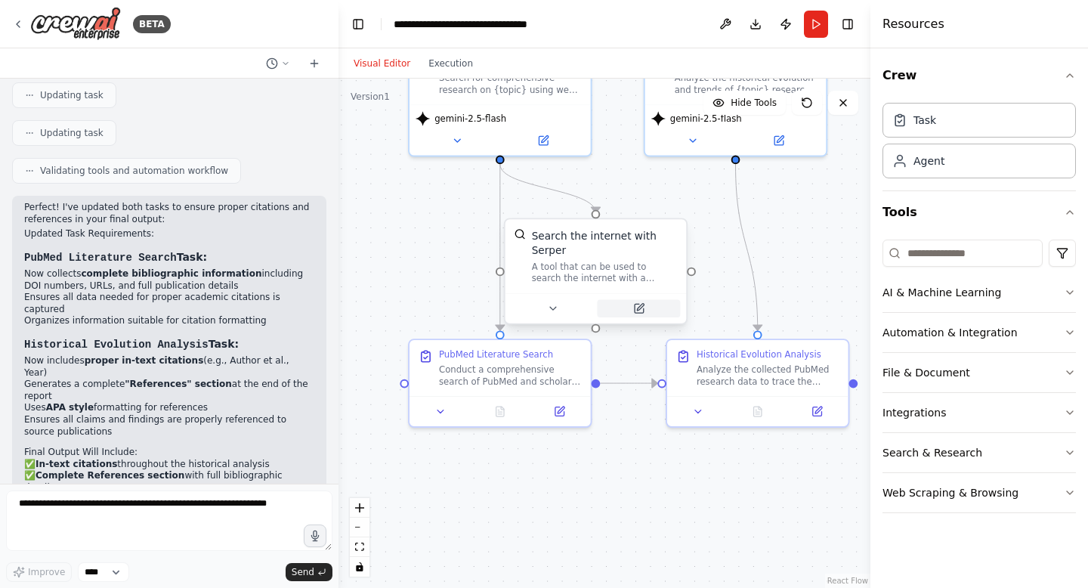
click at [638, 308] on icon at bounding box center [640, 307] width 7 height 7
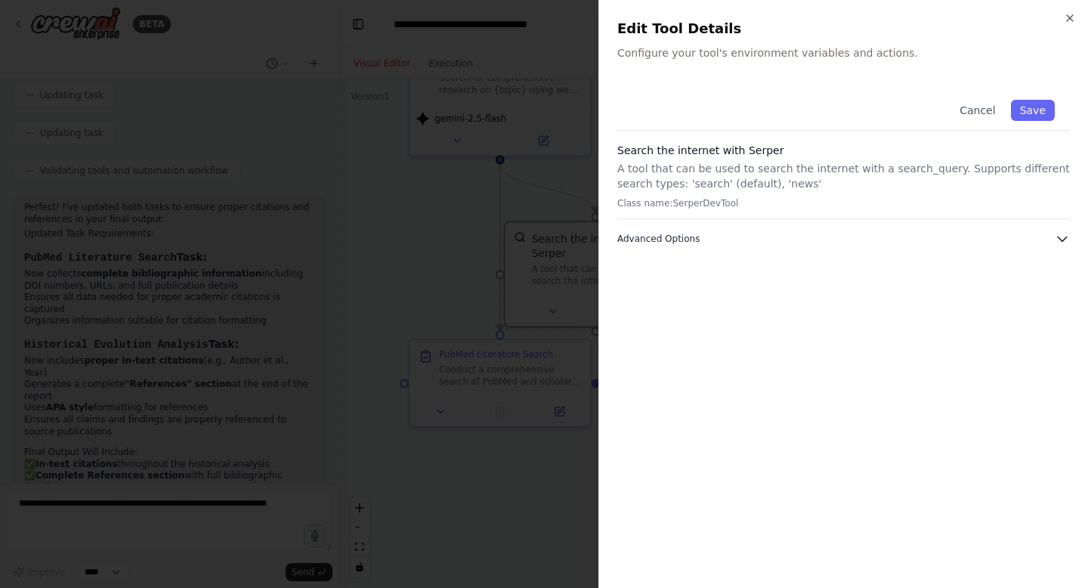
click at [1069, 241] on icon "button" at bounding box center [1062, 238] width 15 height 15
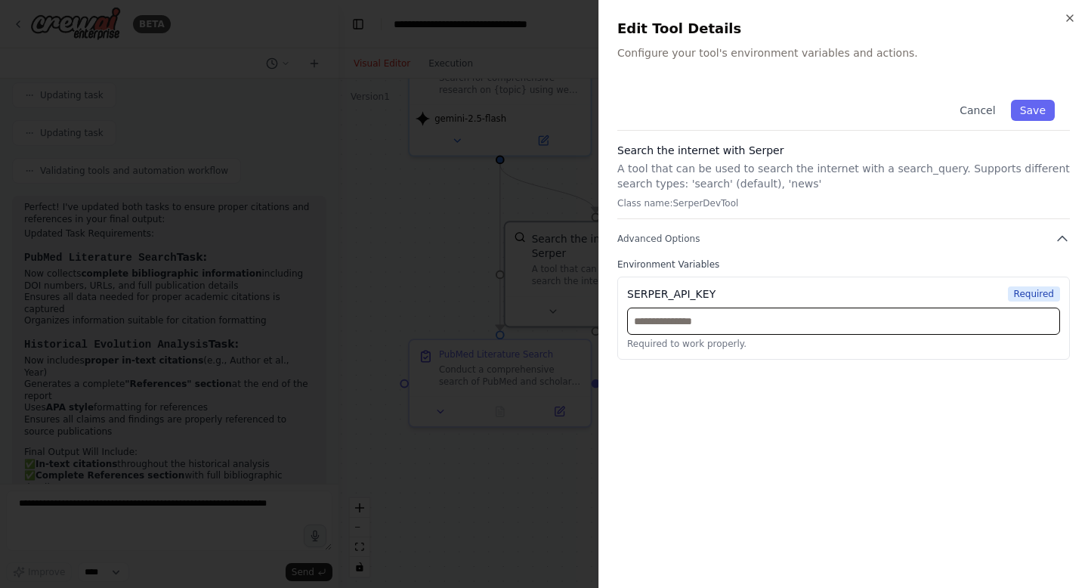
click at [690, 321] on input "text" at bounding box center [843, 321] width 433 height 27
paste input "**********"
type input "**********"
click at [1038, 113] on button "Save" at bounding box center [1033, 110] width 44 height 21
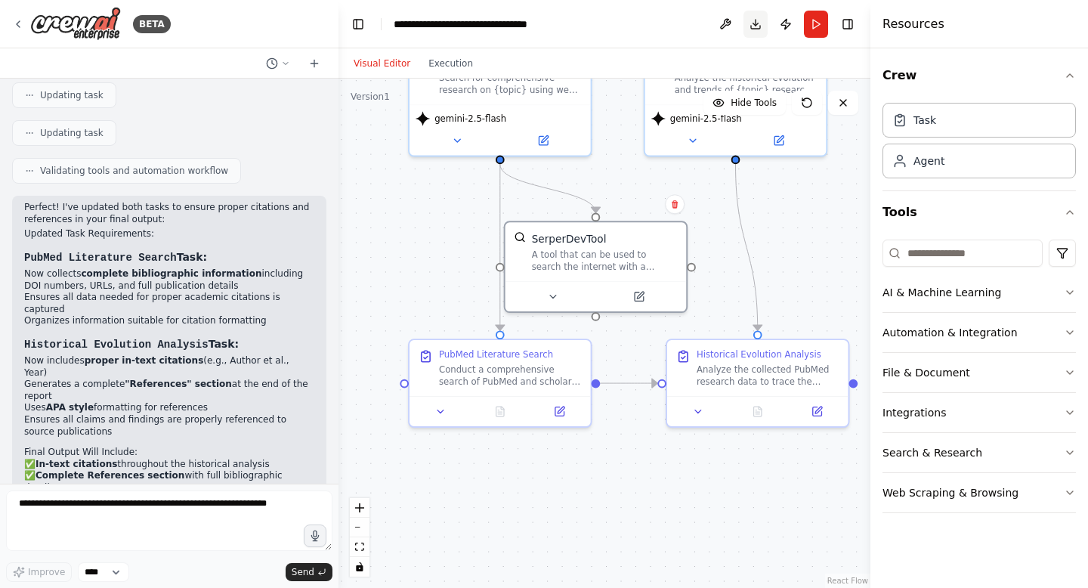
click at [753, 23] on button "Download" at bounding box center [756, 24] width 24 height 27
click at [783, 26] on button "Publish" at bounding box center [786, 24] width 24 height 27
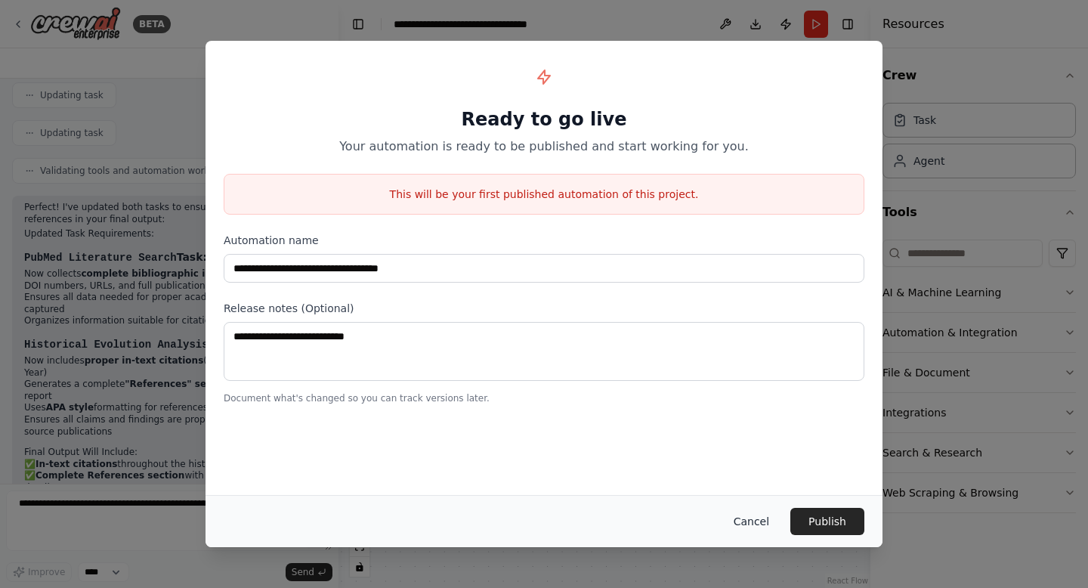
click at [747, 516] on button "Cancel" at bounding box center [752, 521] width 60 height 27
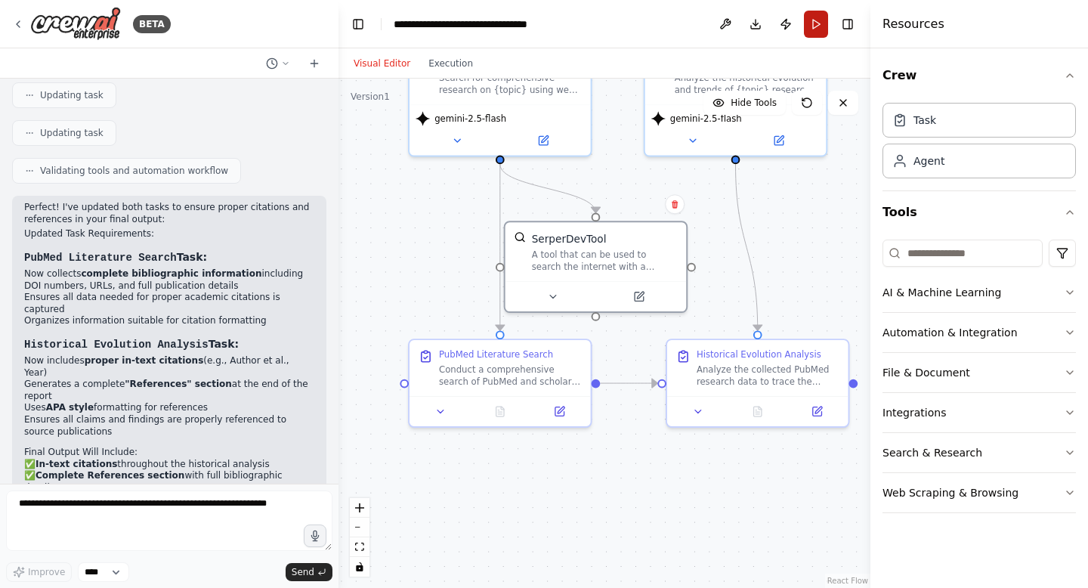
click at [816, 22] on button "Run" at bounding box center [816, 24] width 24 height 27
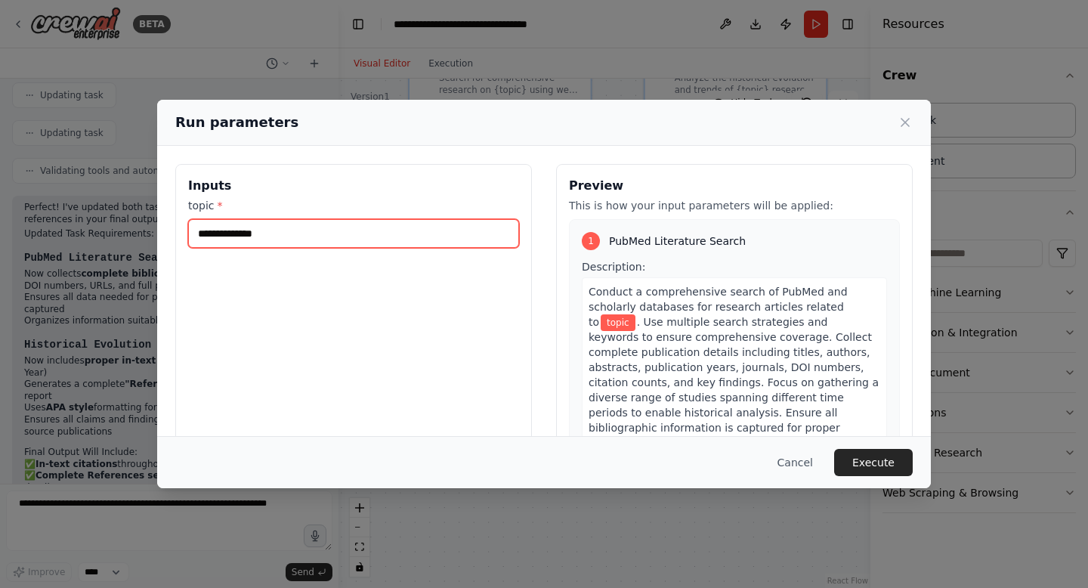
click at [316, 239] on input "topic *" at bounding box center [353, 233] width 331 height 29
type input "**********"
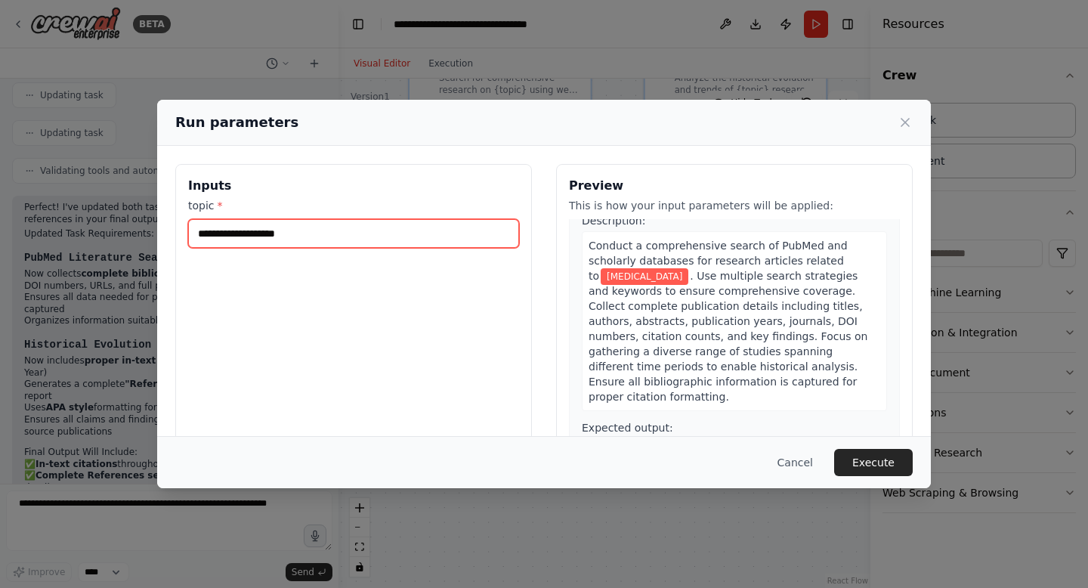
scroll to position [67, 0]
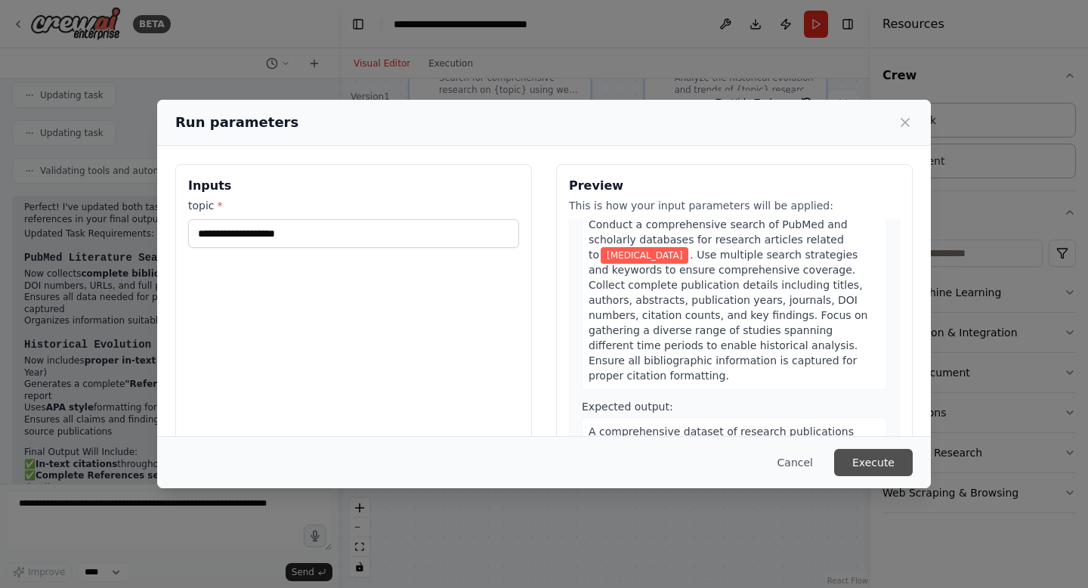
click at [888, 465] on button "Execute" at bounding box center [873, 462] width 79 height 27
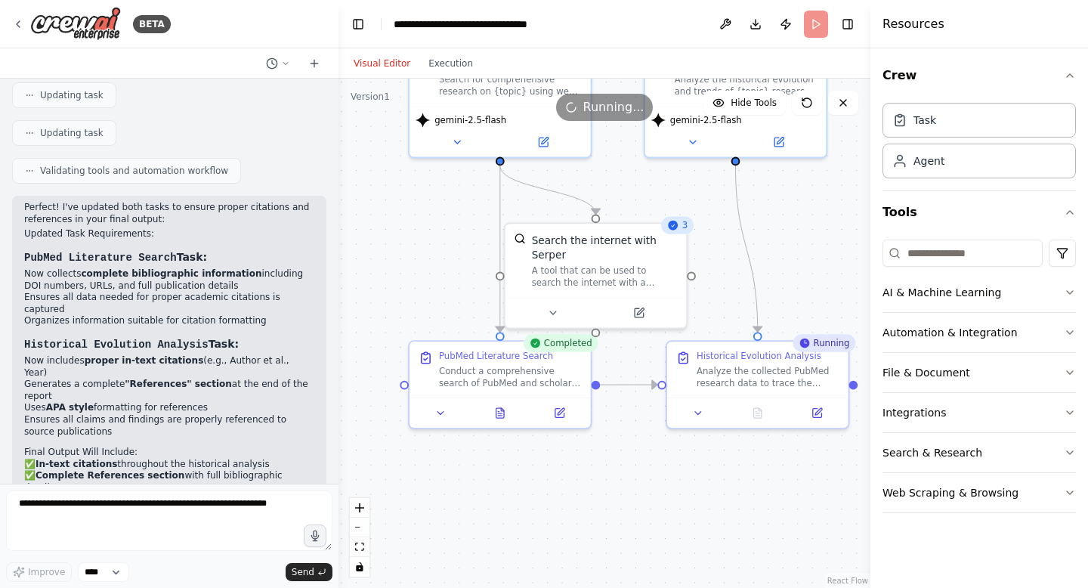
drag, startPoint x: 660, startPoint y: 415, endPoint x: 661, endPoint y: 435, distance: 20.4
click at [660, 422] on div ".deletable-edge-delete-btn { width: 20px; height: 20px; border: 0px solid #ffff…" at bounding box center [605, 333] width 532 height 509
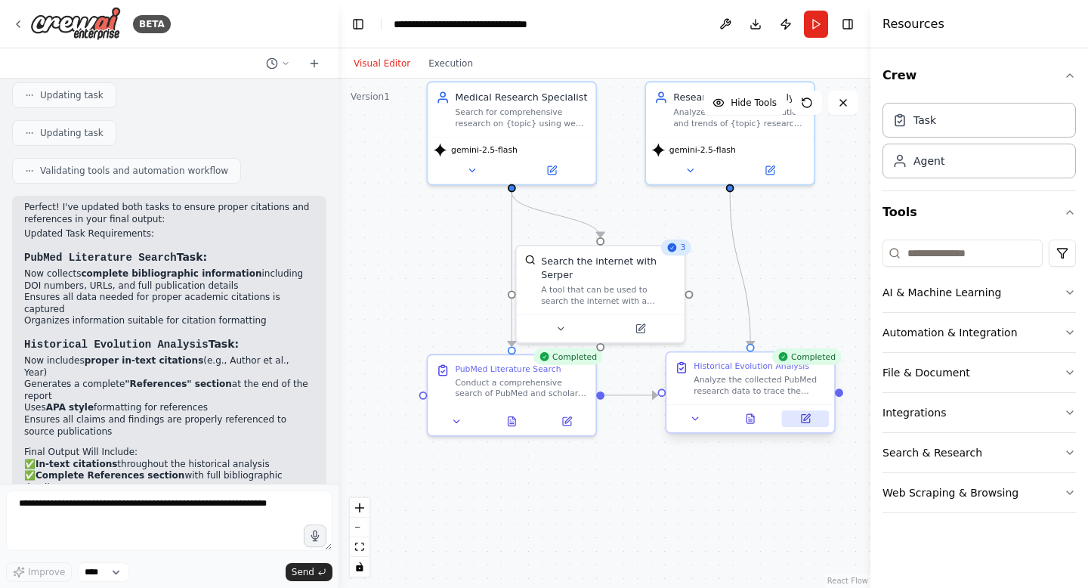
click at [809, 425] on button at bounding box center [805, 418] width 47 height 17
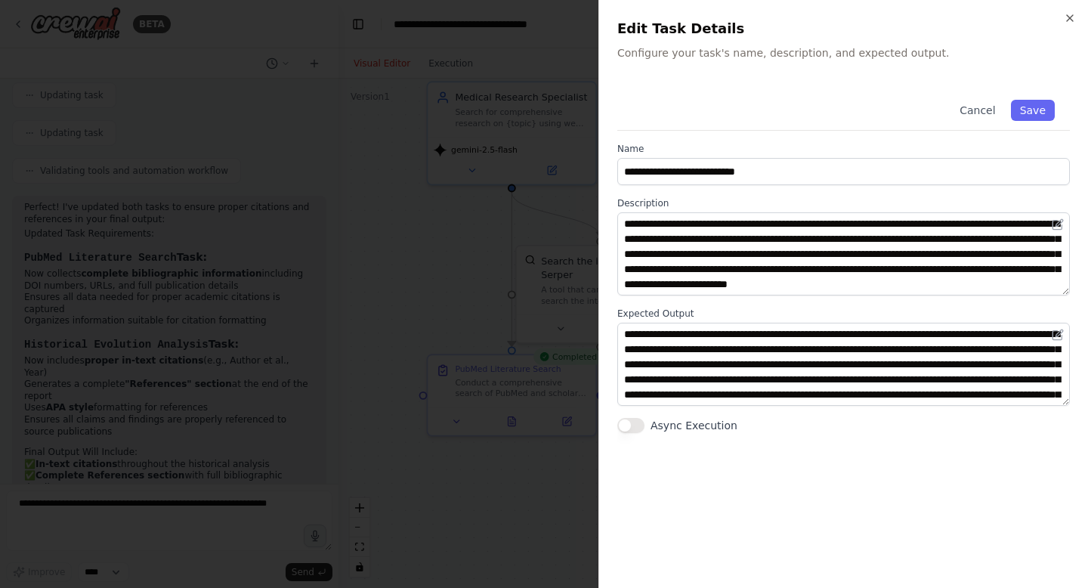
scroll to position [45, 0]
click at [1071, 20] on icon "button" at bounding box center [1070, 18] width 6 height 6
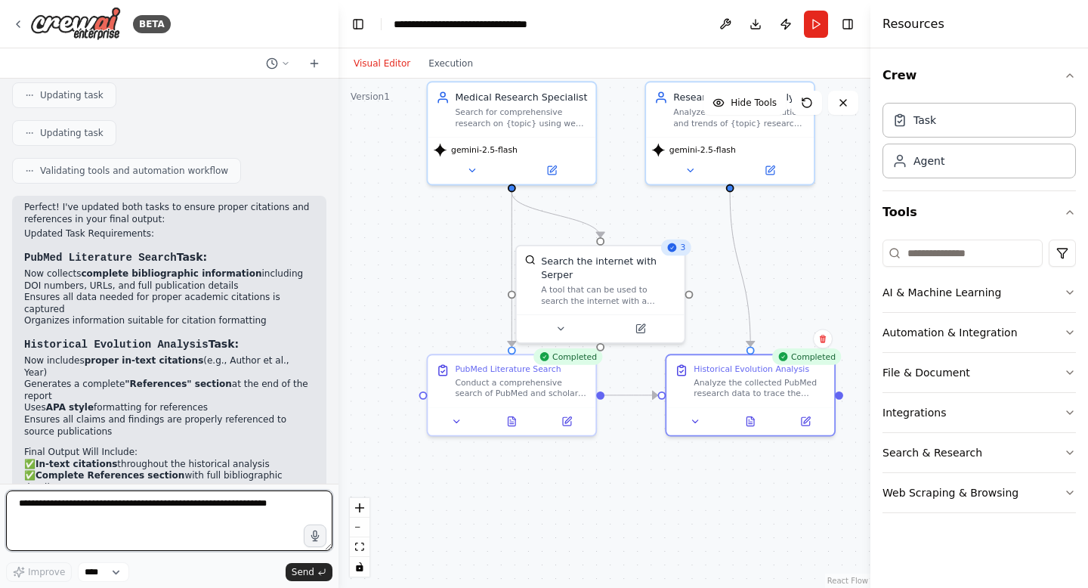
click at [209, 505] on textarea at bounding box center [169, 520] width 326 height 60
type textarea "**********"
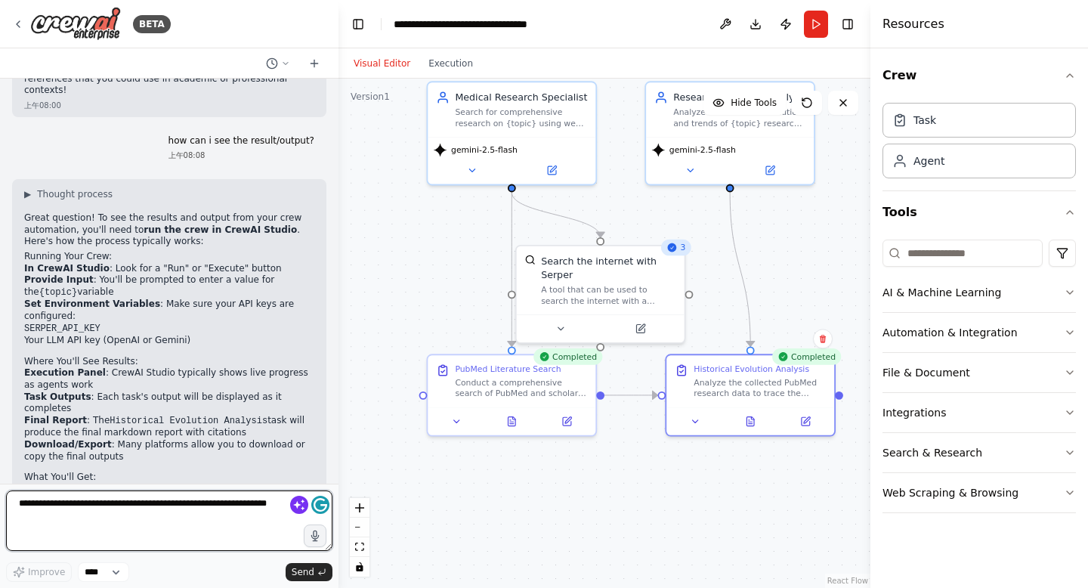
scroll to position [3774, 0]
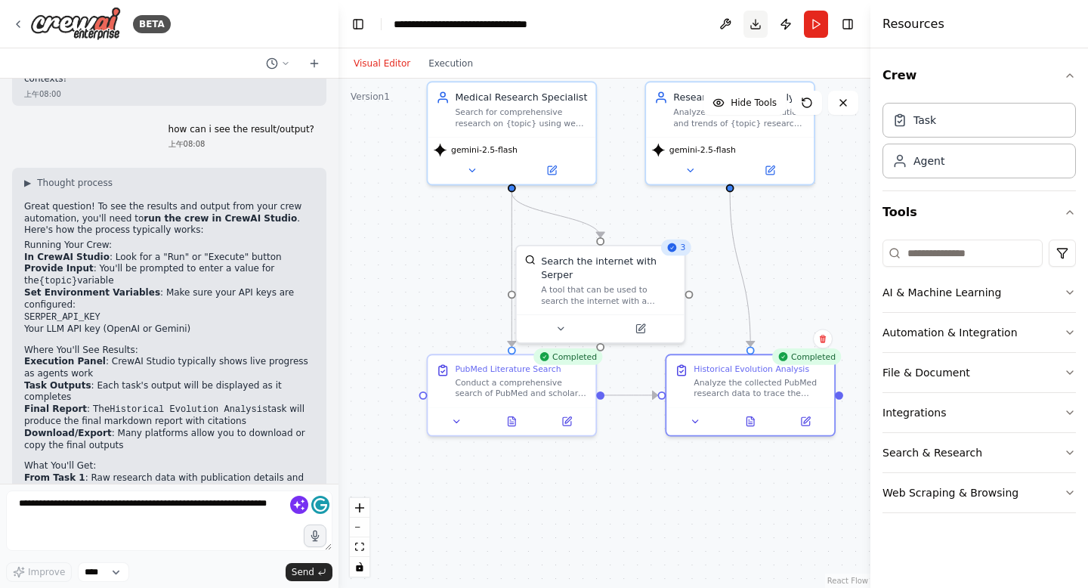
click at [754, 28] on button "Download" at bounding box center [756, 24] width 24 height 27
click at [849, 21] on button "Toggle Right Sidebar" at bounding box center [847, 24] width 21 height 21
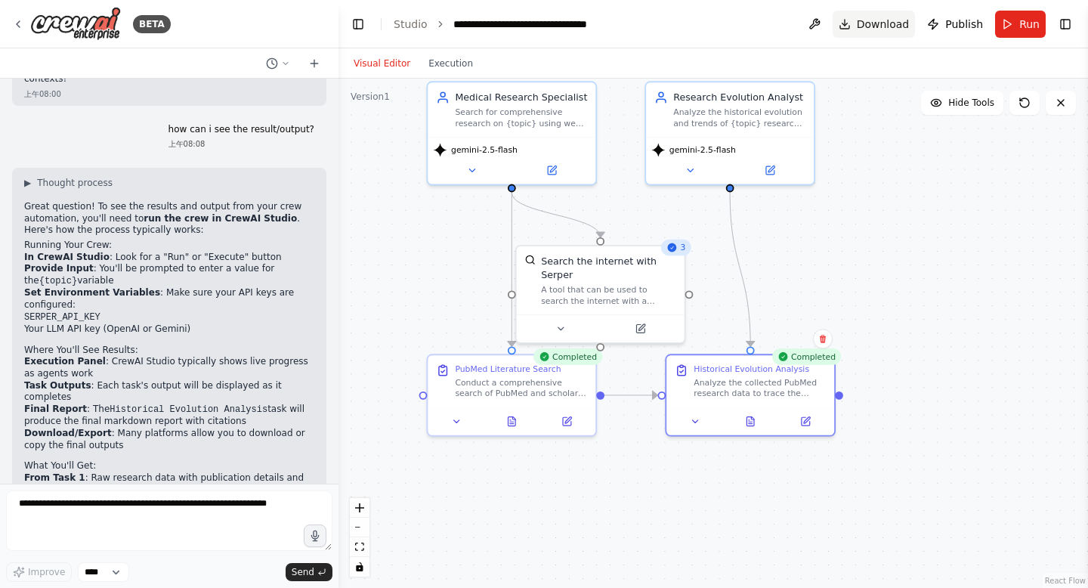
click at [876, 26] on span "Download" at bounding box center [883, 24] width 53 height 15
click at [454, 63] on button "Execution" at bounding box center [450, 63] width 63 height 18
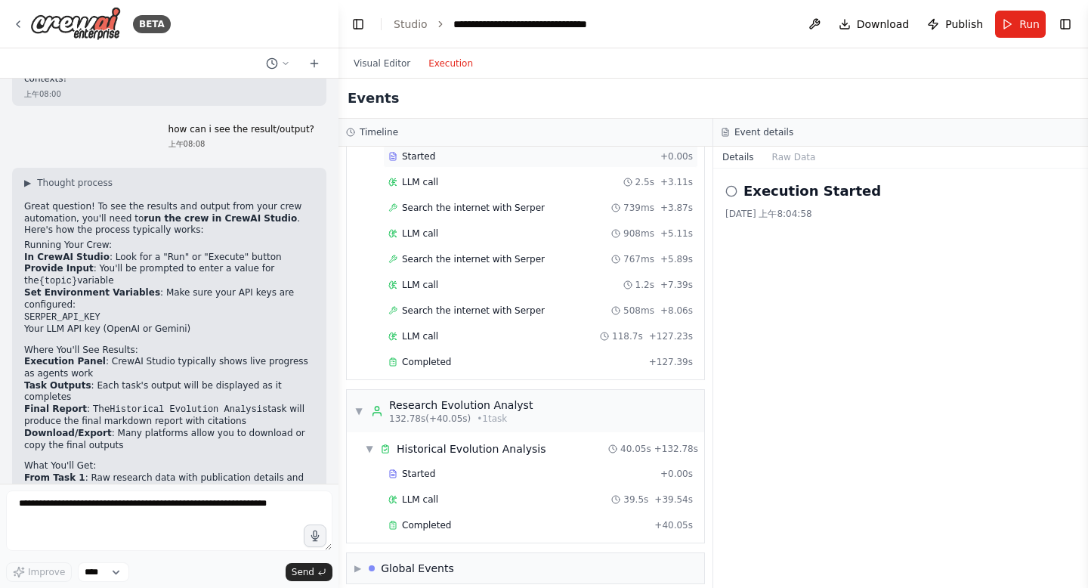
scroll to position [95, 0]
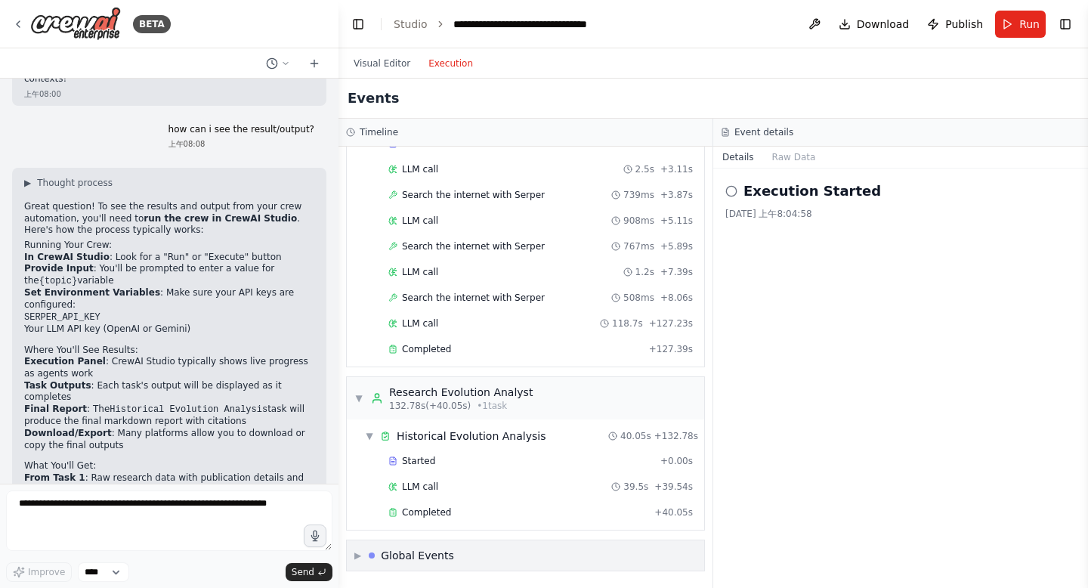
click at [362, 556] on div "▶ Global Events" at bounding box center [404, 555] width 100 height 15
click at [431, 516] on span "Completed" at bounding box center [426, 512] width 49 height 12
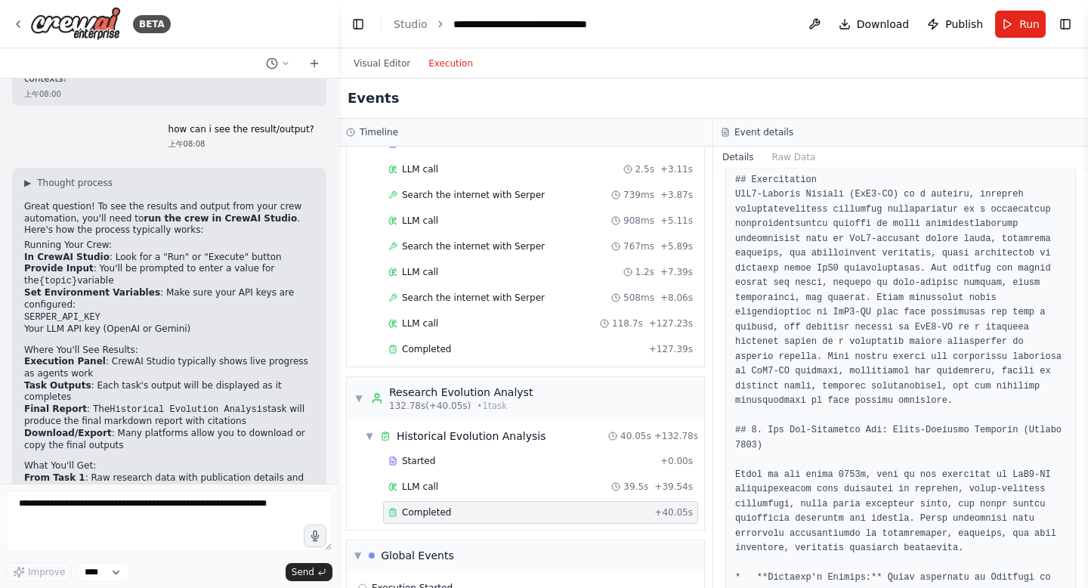
scroll to position [0, 0]
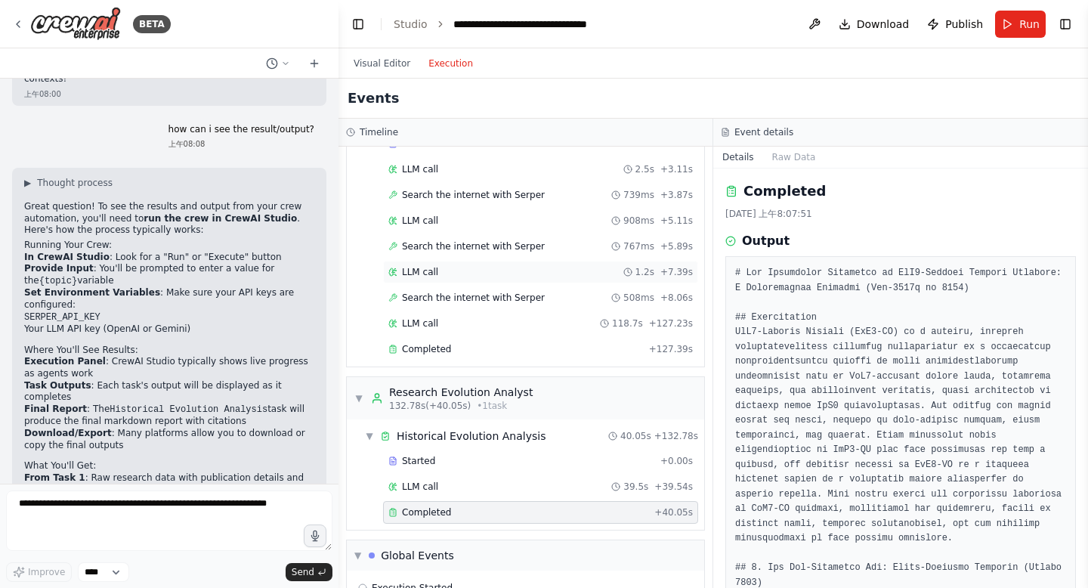
click at [437, 275] on div "LLM call 1.2s + 7.39s" at bounding box center [540, 272] width 305 height 12
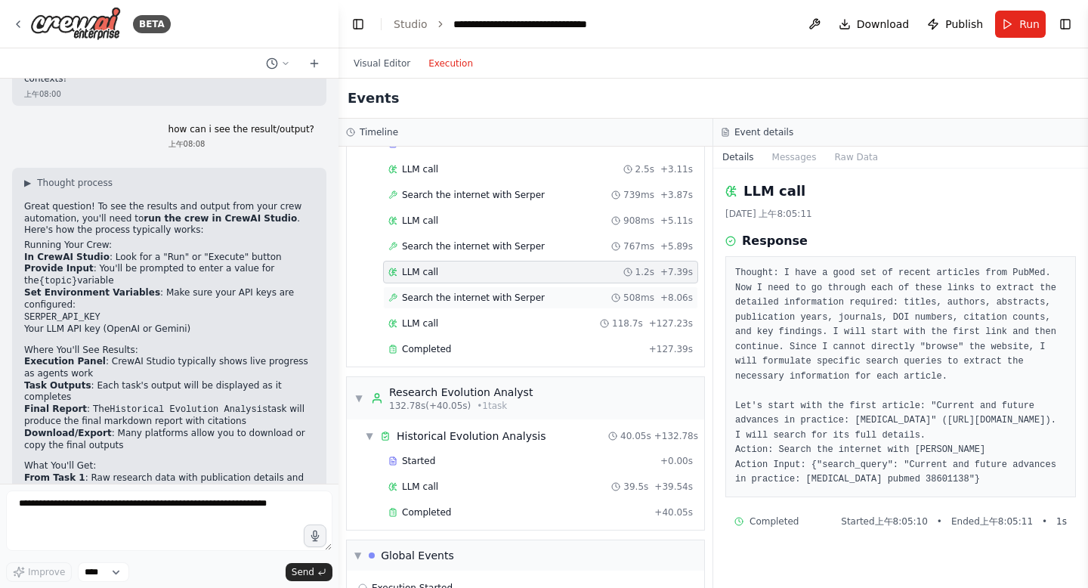
click at [447, 304] on div "Search the internet with Serper 508ms + 8.06s" at bounding box center [540, 297] width 315 height 23
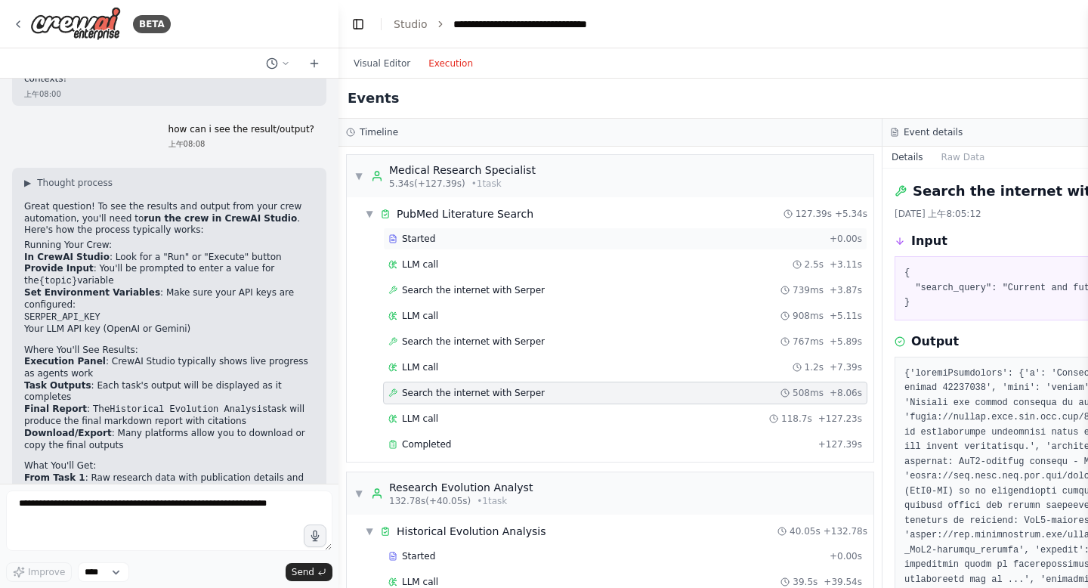
click at [428, 241] on span "Started" at bounding box center [418, 239] width 33 height 12
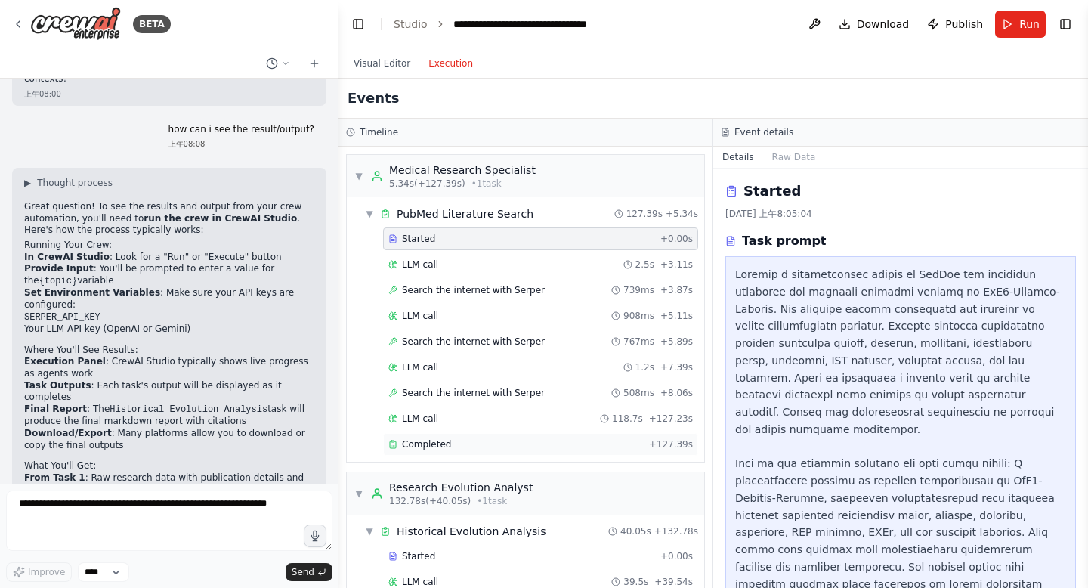
click at [431, 447] on span "Completed" at bounding box center [426, 444] width 49 height 12
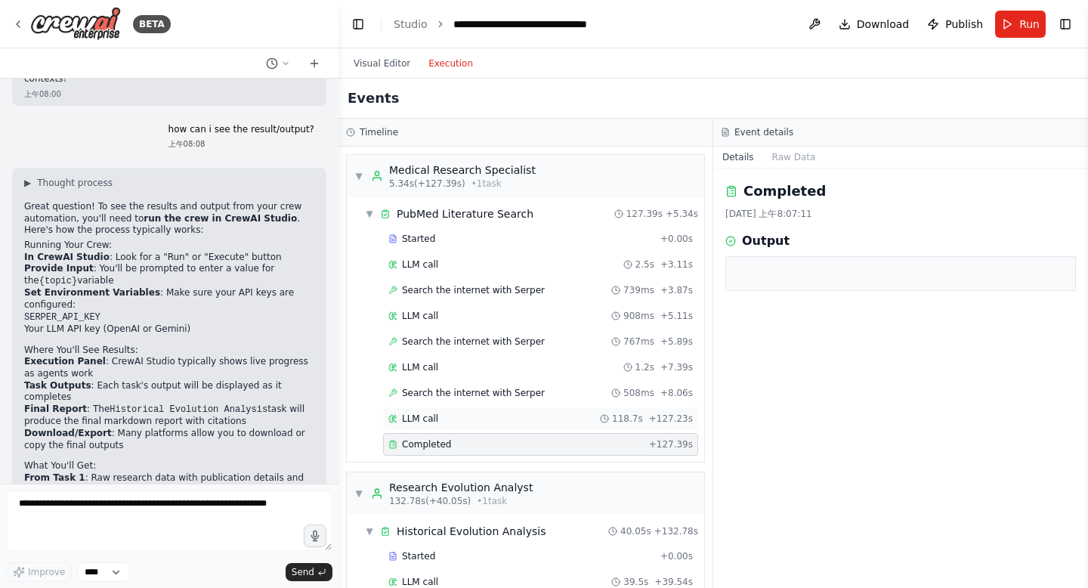
scroll to position [207, 0]
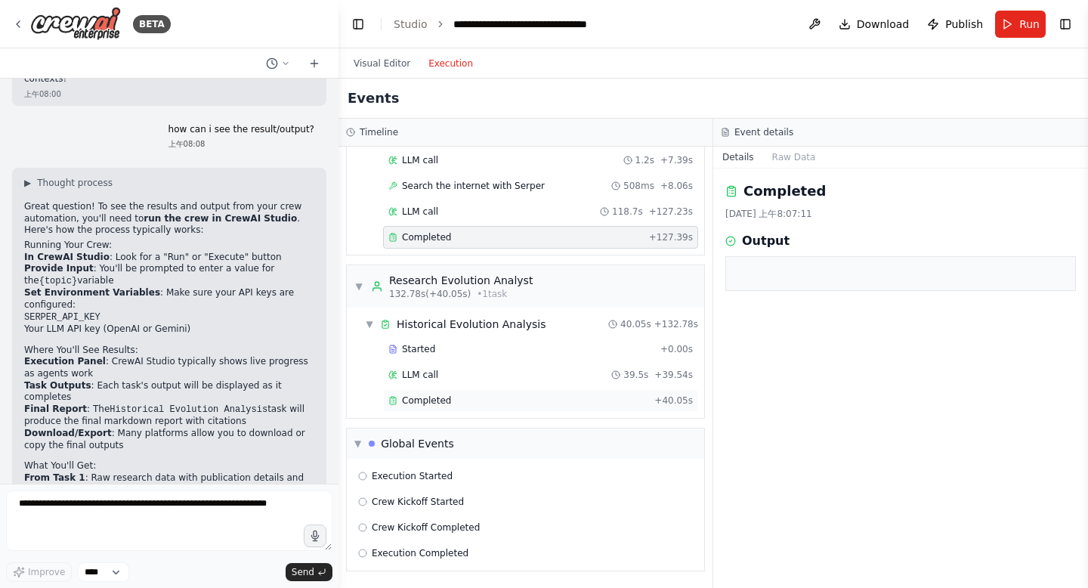
click at [428, 399] on span "Completed" at bounding box center [426, 400] width 49 height 12
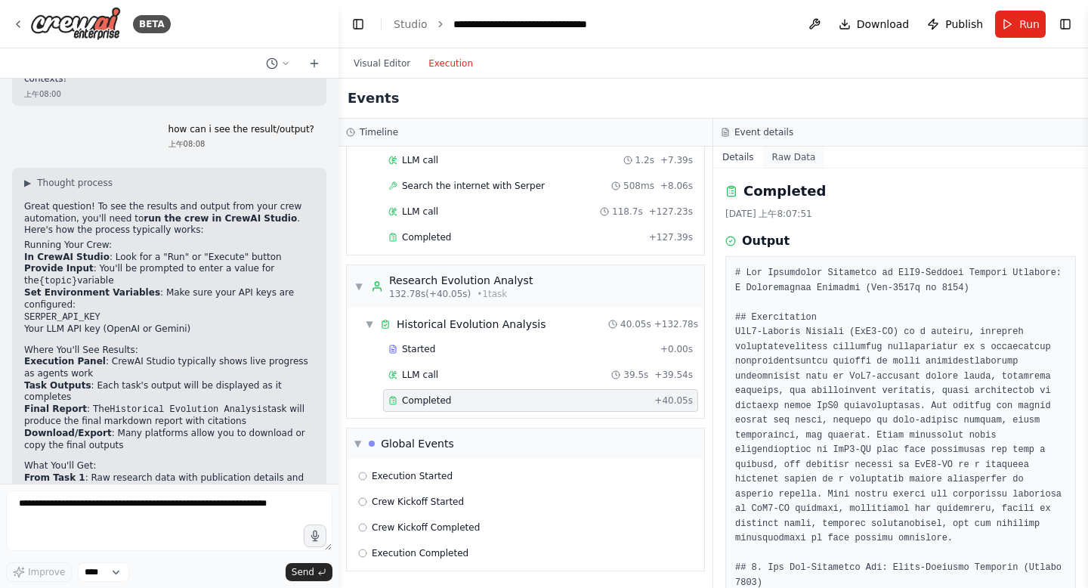
click at [796, 160] on button "Raw Data" at bounding box center [794, 157] width 62 height 21
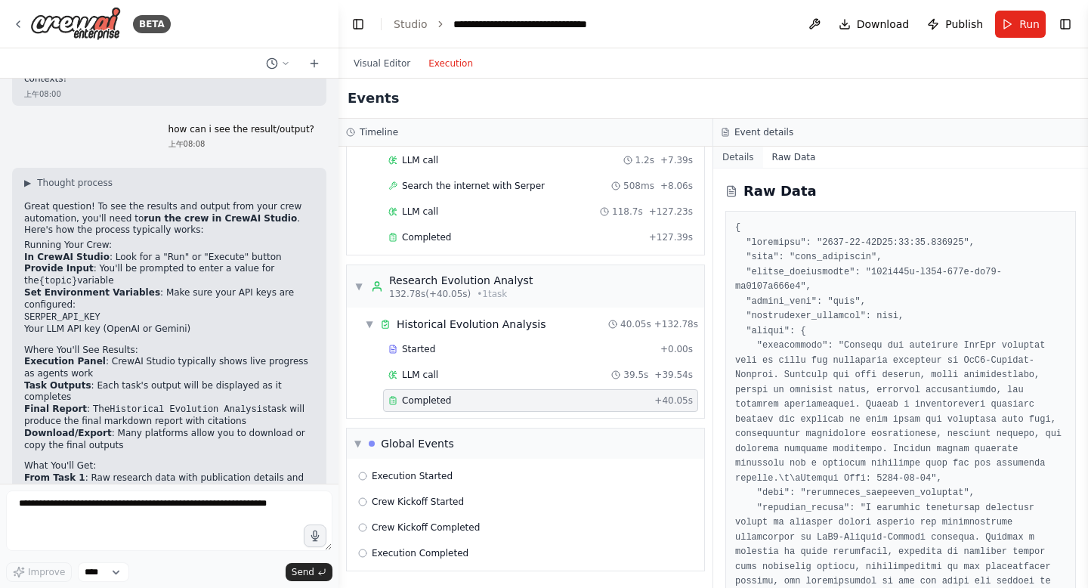
click at [738, 154] on button "Details" at bounding box center [738, 157] width 50 height 21
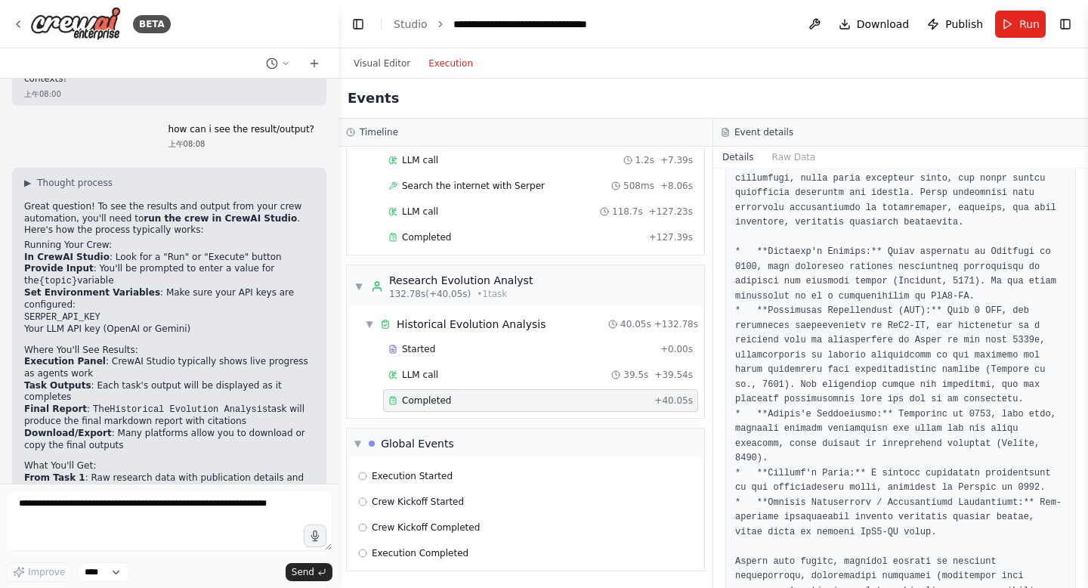
scroll to position [0, 0]
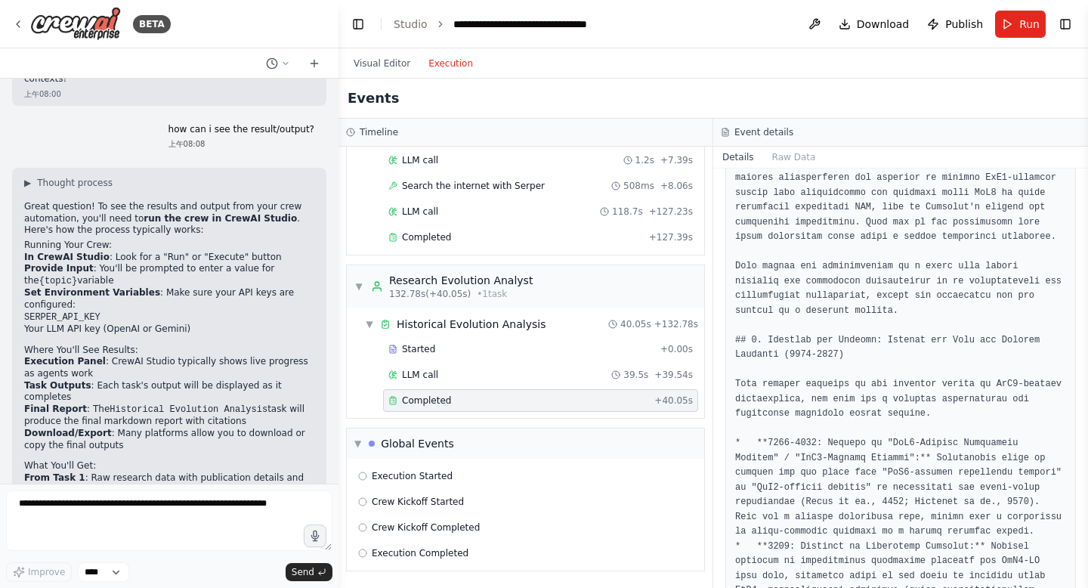
scroll to position [1326, 0]
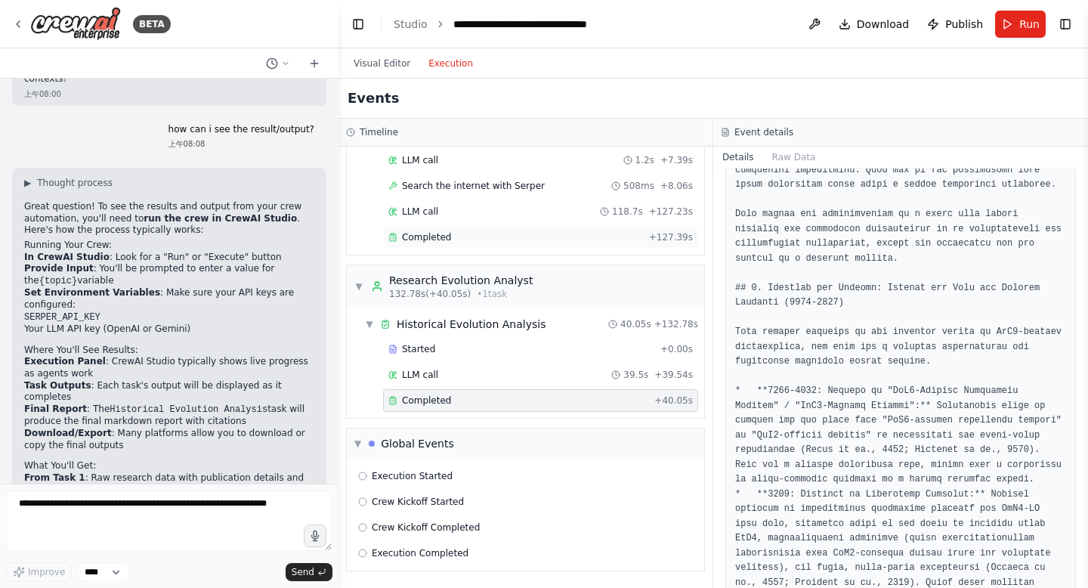
click at [442, 242] on span "Completed" at bounding box center [426, 237] width 49 height 12
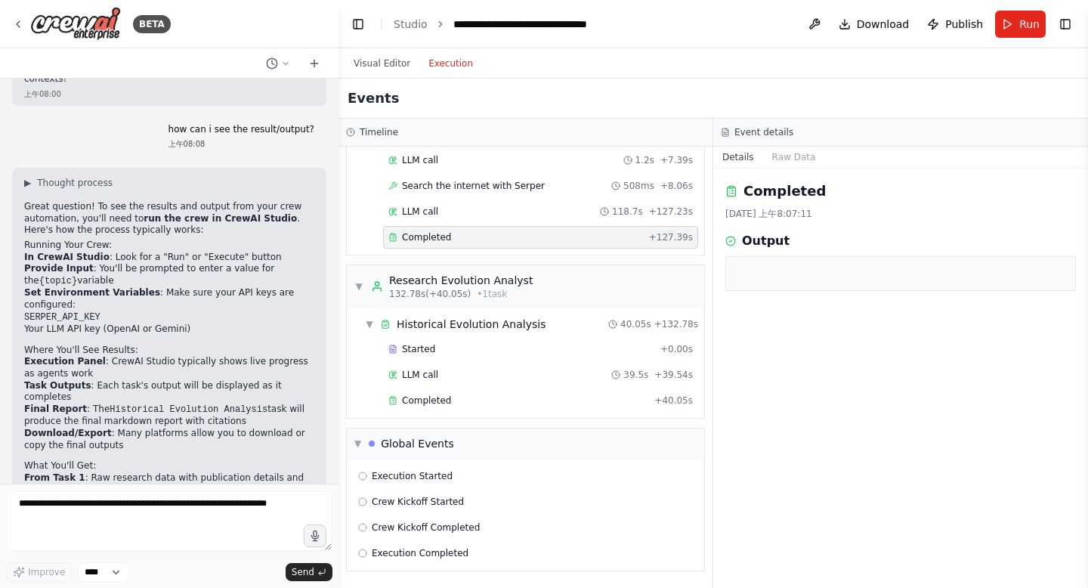
scroll to position [0, 0]
click at [450, 190] on span "Search the internet with Serper" at bounding box center [473, 186] width 143 height 12
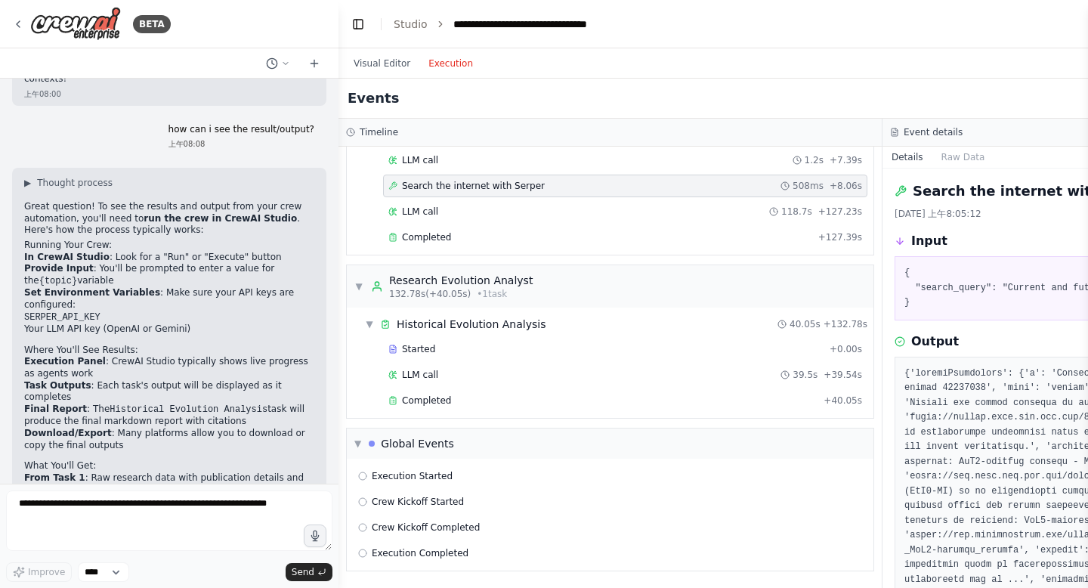
click at [431, 233] on span "Completed" at bounding box center [426, 237] width 49 height 12
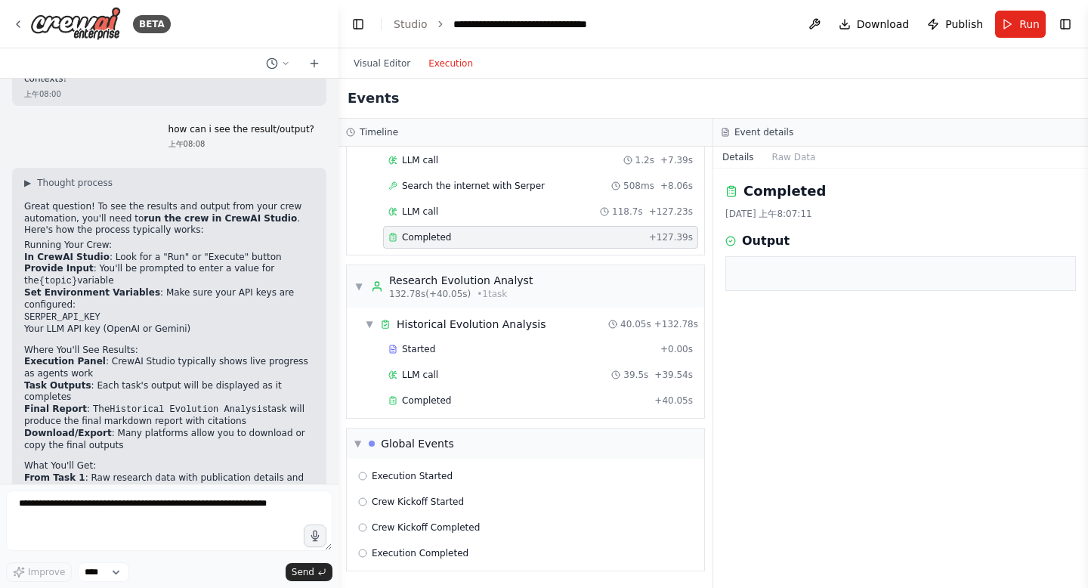
click at [730, 241] on icon at bounding box center [730, 241] width 3 height 2
click at [788, 155] on button "Raw Data" at bounding box center [794, 157] width 62 height 21
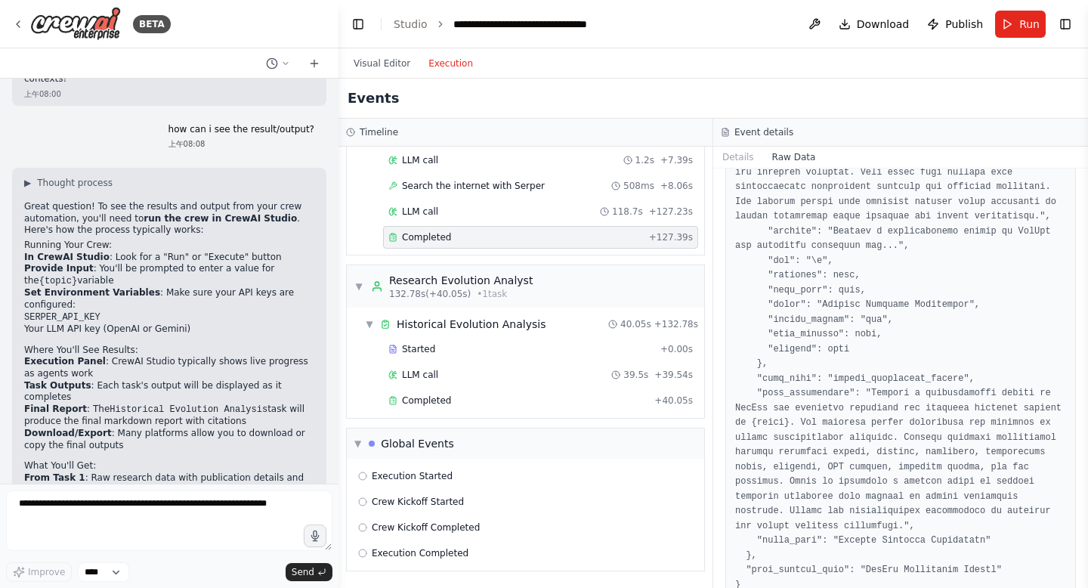
scroll to position [1217, 0]
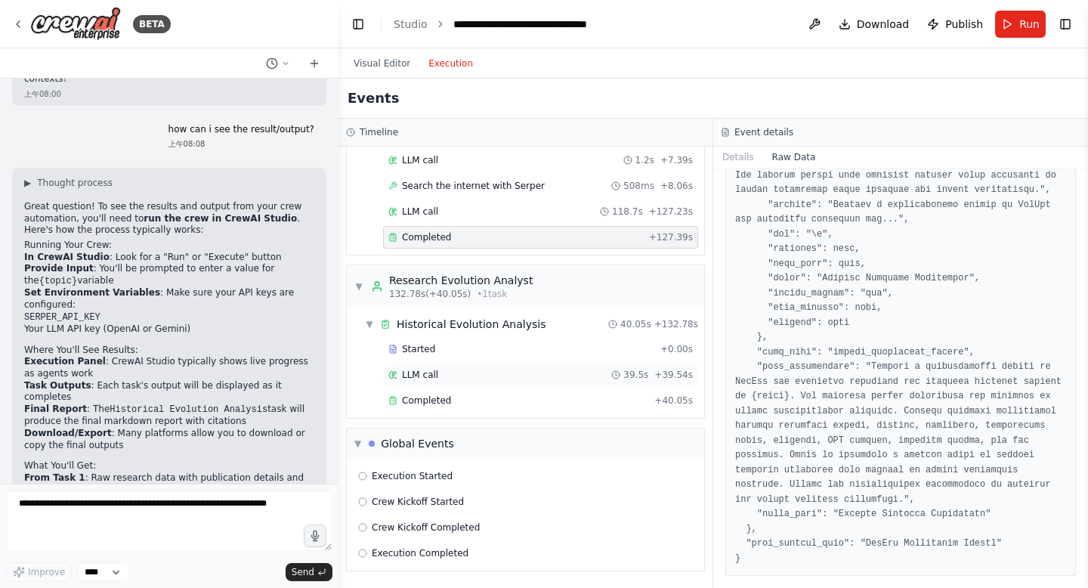
click at [425, 378] on span "LLM call" at bounding box center [420, 375] width 36 height 12
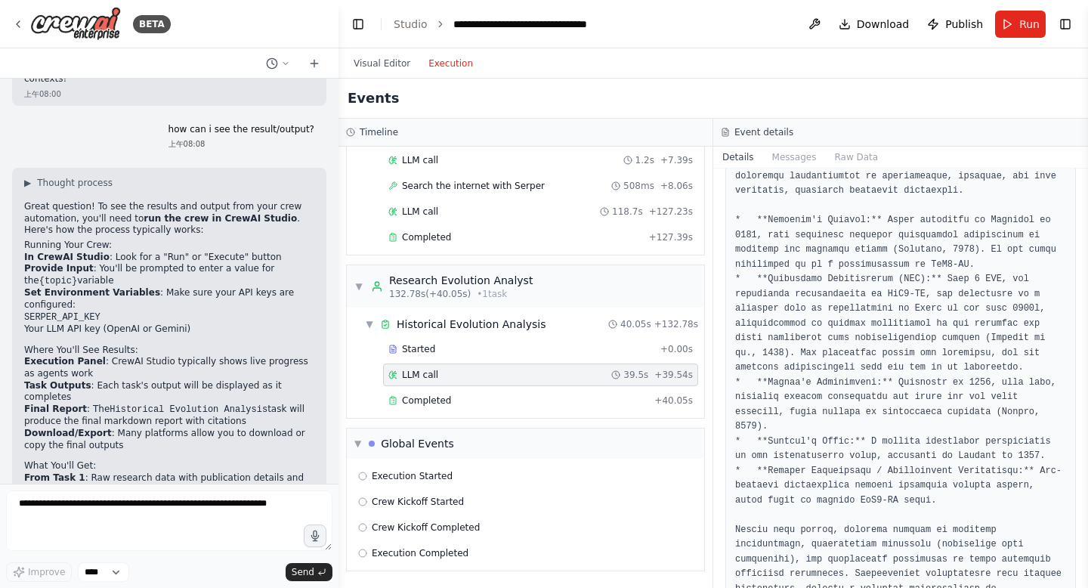
scroll to position [550, 0]
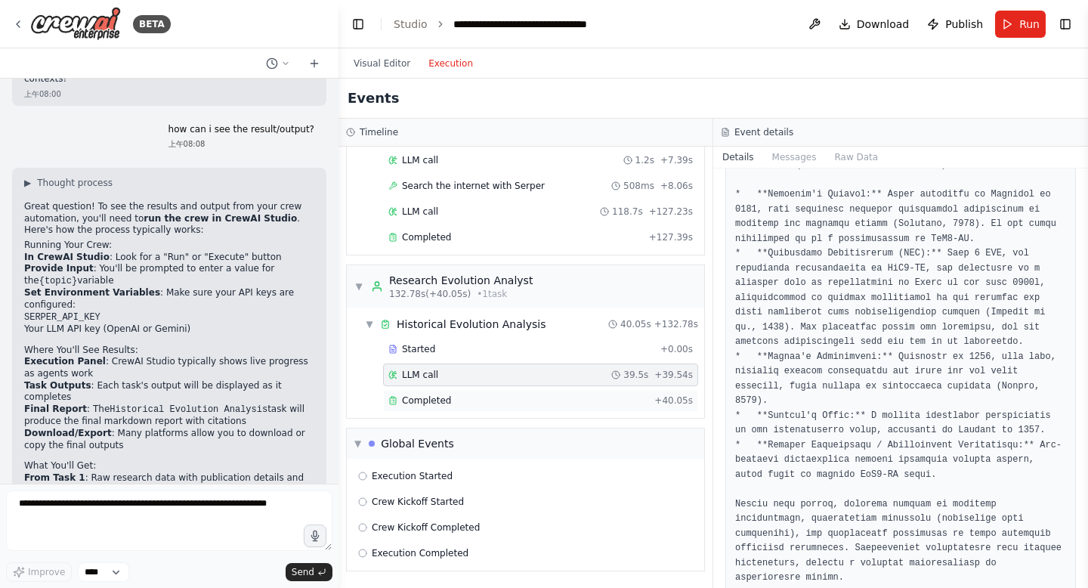
click at [509, 400] on div "Completed" at bounding box center [518, 400] width 260 height 12
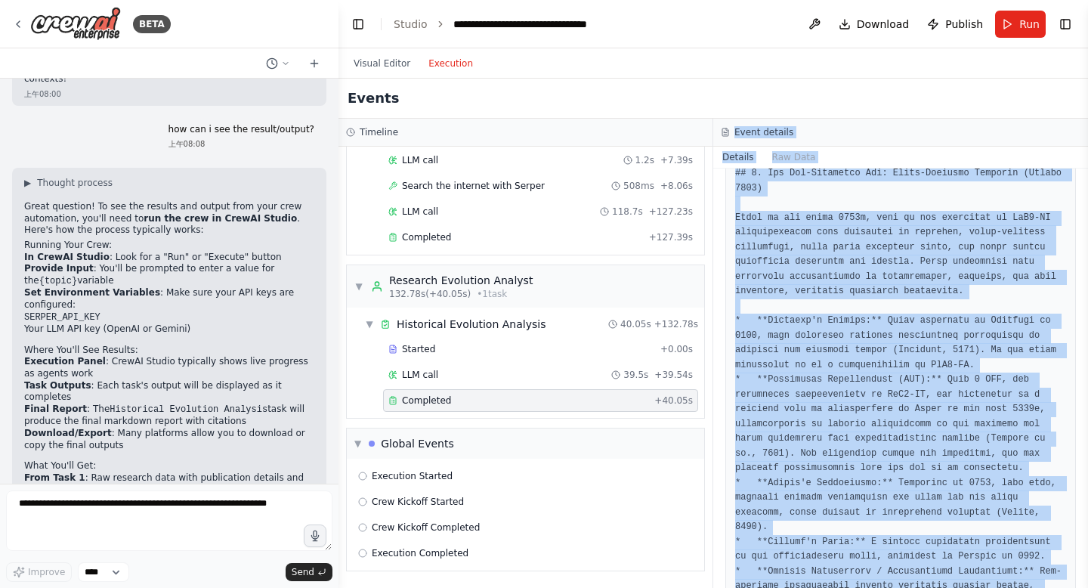
scroll to position [0, 0]
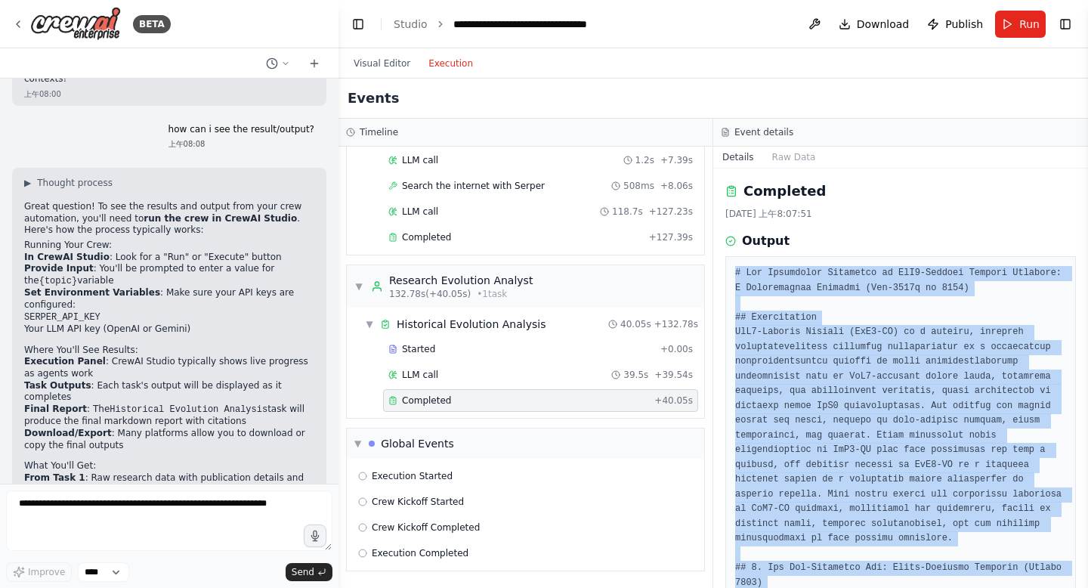
drag, startPoint x: 1047, startPoint y: 548, endPoint x: 734, endPoint y: 273, distance: 416.0
copy pre "# The Historical Evolution of IgG4-Related Disease Research: A Bibliometric Ana…"
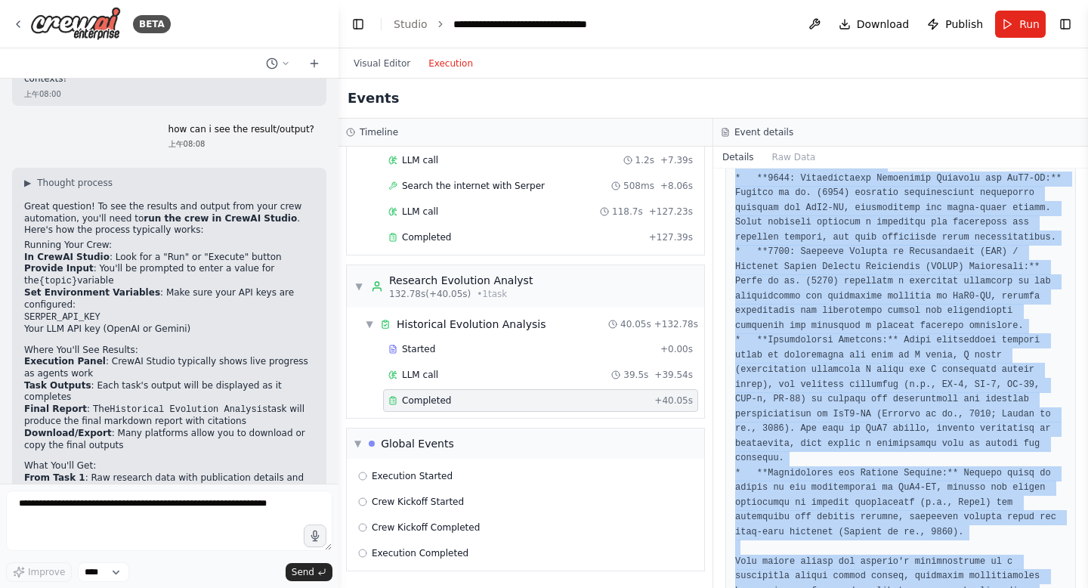
scroll to position [3774, 0]
